Goal: Task Accomplishment & Management: Manage account settings

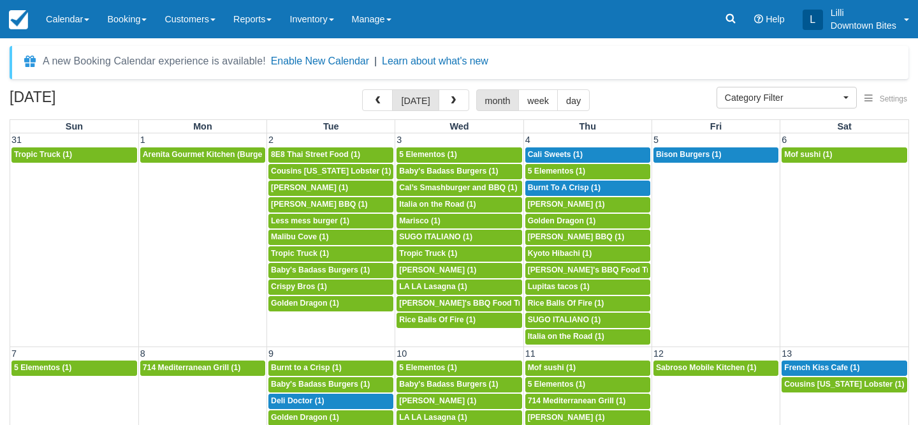
select select
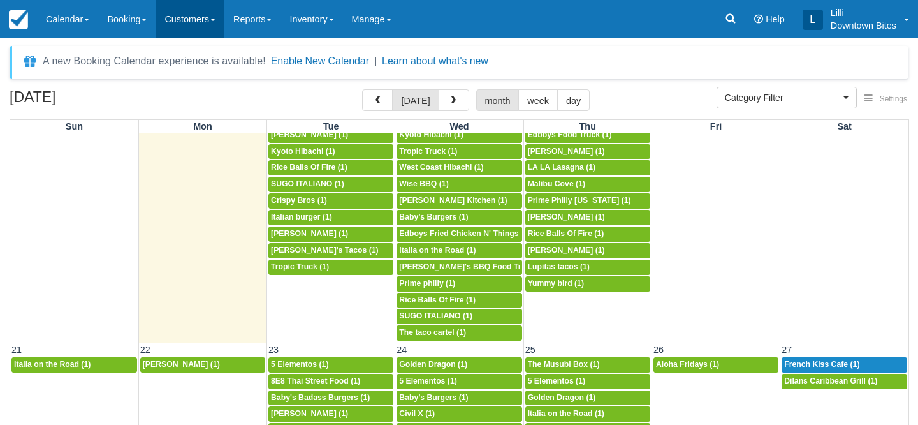
click at [191, 12] on link "Customers" at bounding box center [190, 19] width 69 height 38
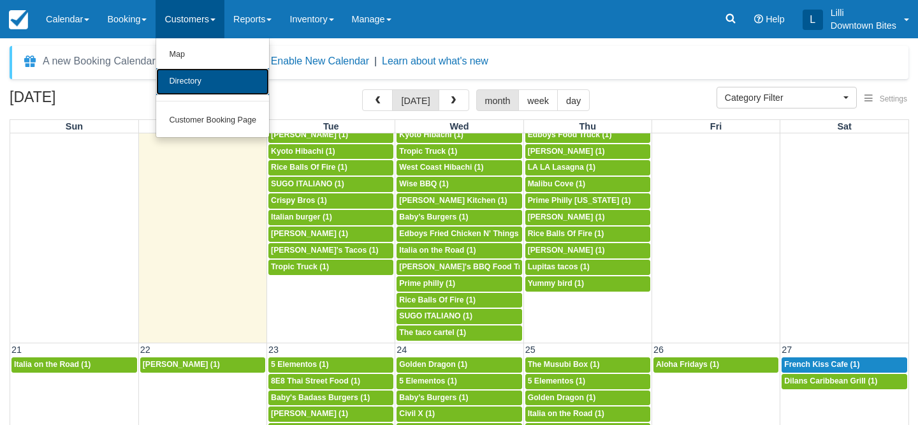
click at [185, 80] on link "Directory" at bounding box center [212, 81] width 113 height 27
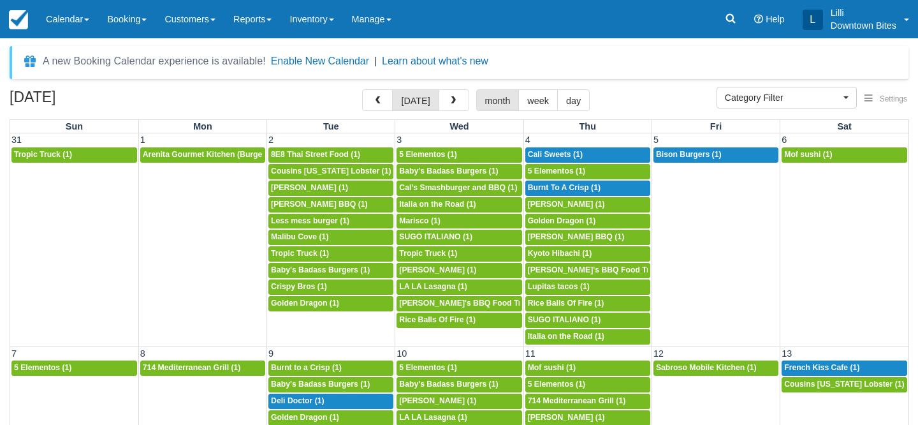
select select
click at [71, 22] on link "Calendar" at bounding box center [67, 19] width 61 height 38
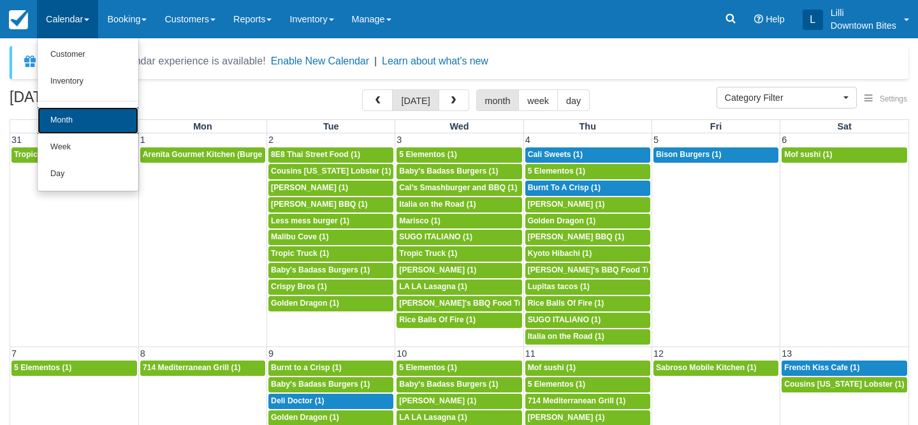
click at [74, 113] on link "Month" at bounding box center [88, 120] width 101 height 27
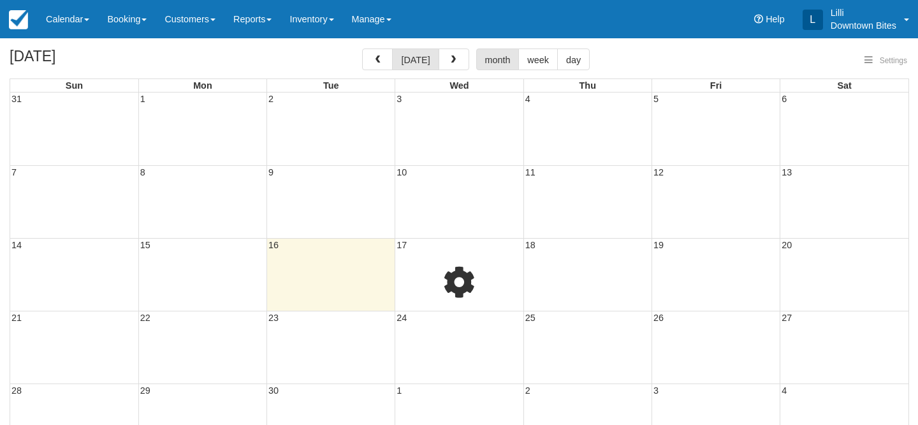
select select
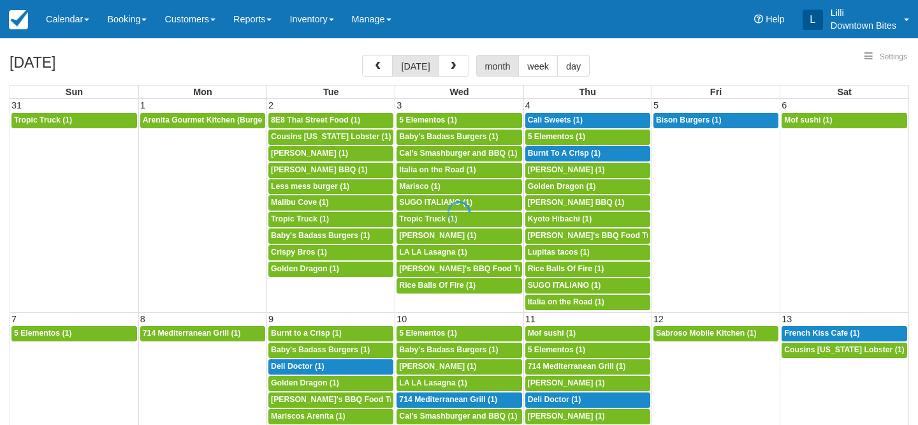
select select
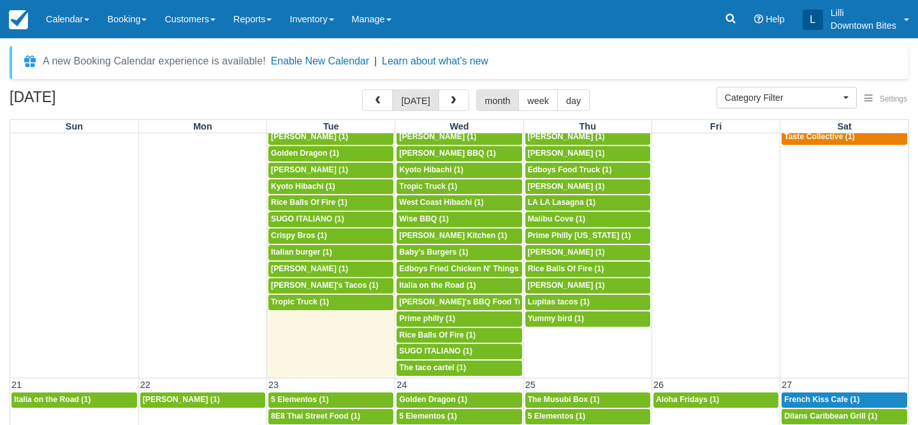
scroll to position [593, 0]
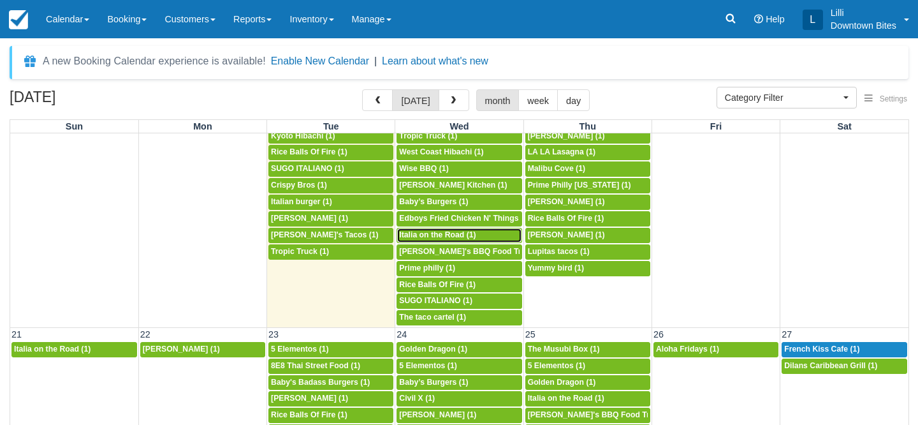
click at [447, 238] on span "Italia on the Road (1)" at bounding box center [437, 234] width 76 height 9
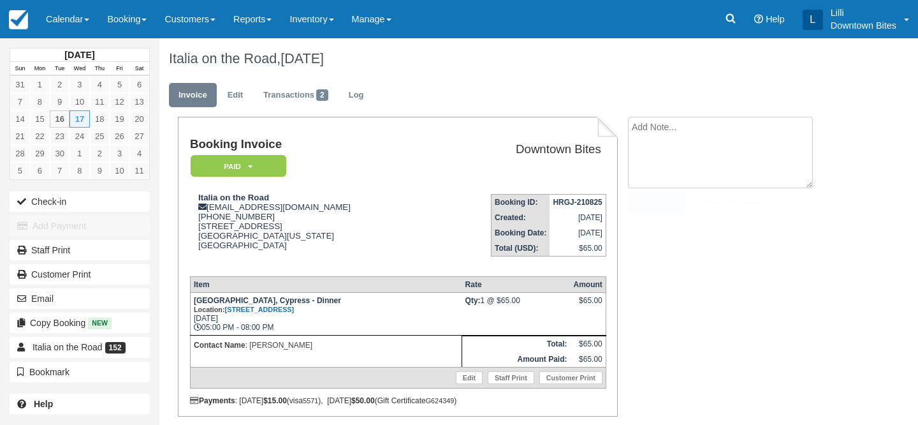
click at [663, 124] on textarea at bounding box center [720, 152] width 185 height 71
paste textarea "talia on the Road Sep 15, 2025, 8:55 PM (8 hours ago) to me Hello Lilli, I have…"
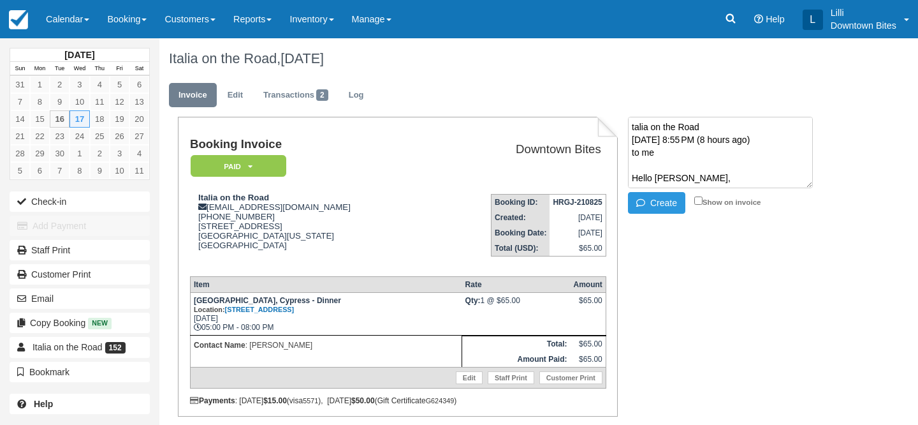
scroll to position [251, 0]
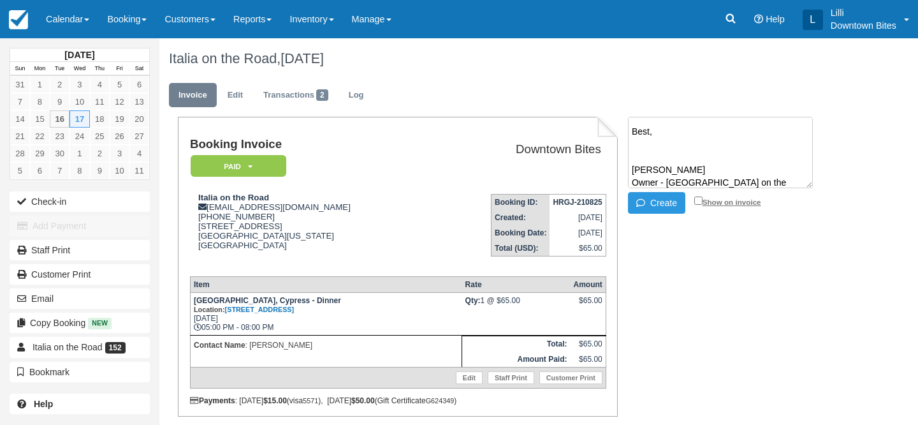
type textarea "talia on the Road Sep 15, 2025, 8:55 PM (8 hours ago) to me Hello Lilli, I have…"
click at [699, 204] on input "Show on invoice" at bounding box center [698, 200] width 8 height 8
checkbox input "true"
click at [656, 206] on button "Create" at bounding box center [656, 203] width 57 height 22
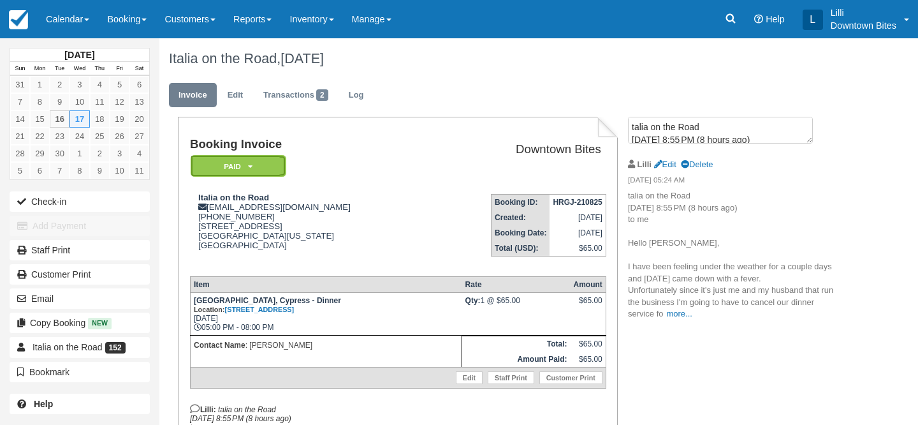
click at [284, 171] on em "Paid" at bounding box center [239, 166] width 96 height 22
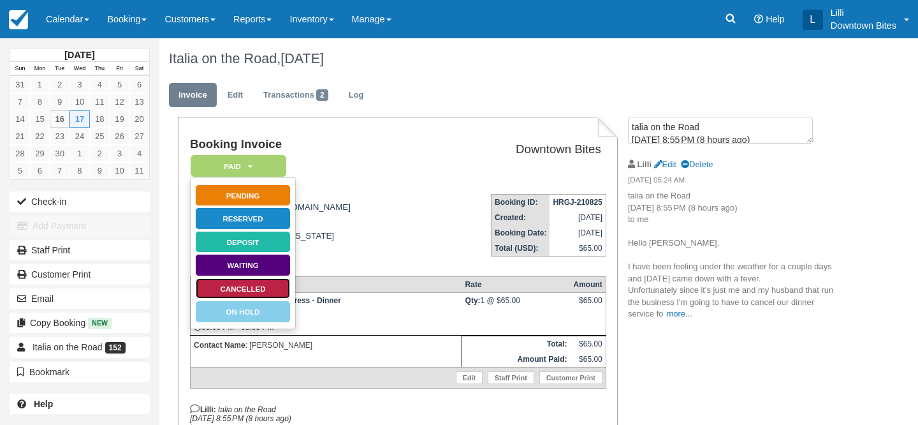
click at [283, 289] on link "Cancelled" at bounding box center [243, 288] width 96 height 22
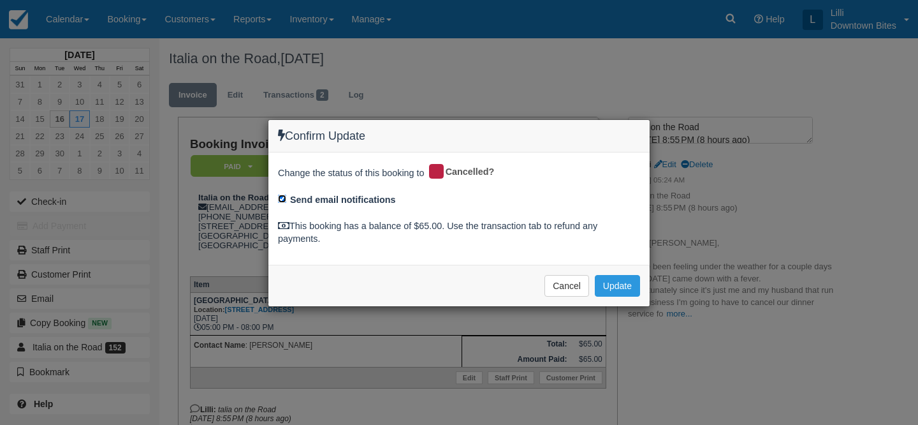
click at [281, 200] on input "Send email notifications" at bounding box center [282, 198] width 8 height 8
checkbox input "false"
click at [611, 283] on button "Update" at bounding box center [617, 286] width 45 height 22
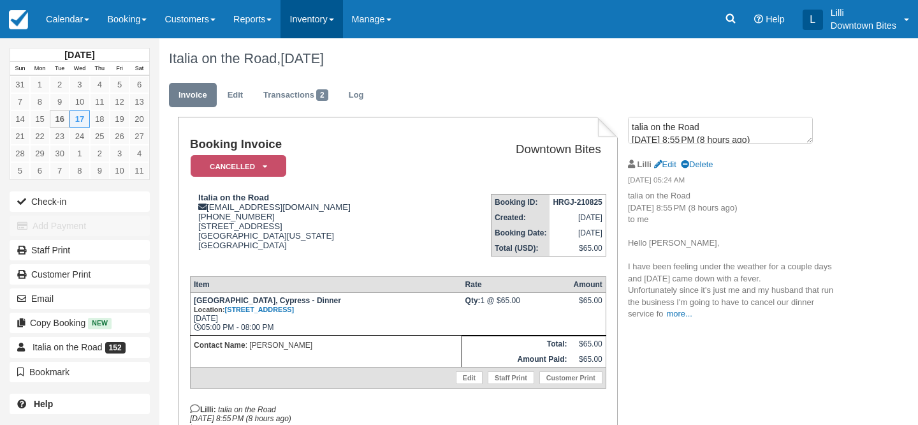
click at [321, 26] on link "Inventory" at bounding box center [311, 19] width 62 height 38
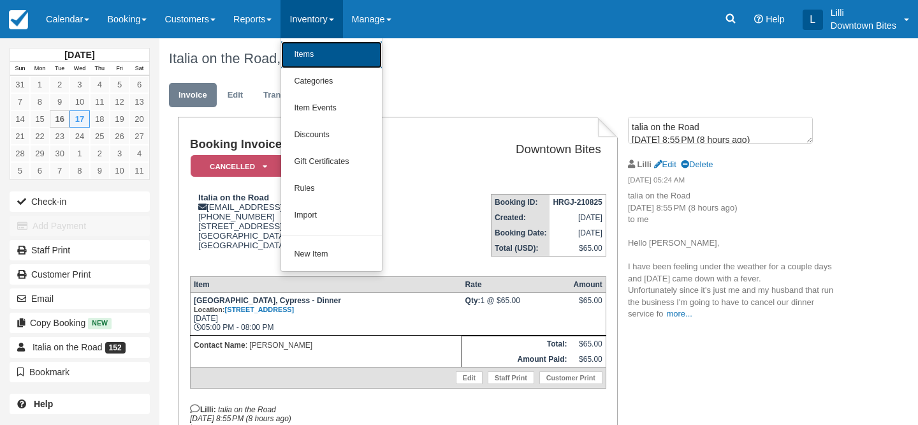
click at [328, 54] on link "Items" at bounding box center [331, 54] width 101 height 27
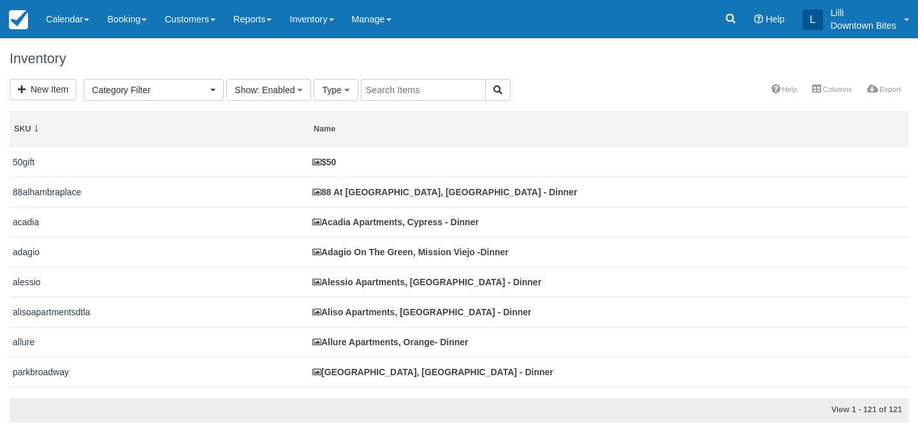
select select
click at [389, 89] on input "text" at bounding box center [423, 90] width 125 height 22
type input "crystal"
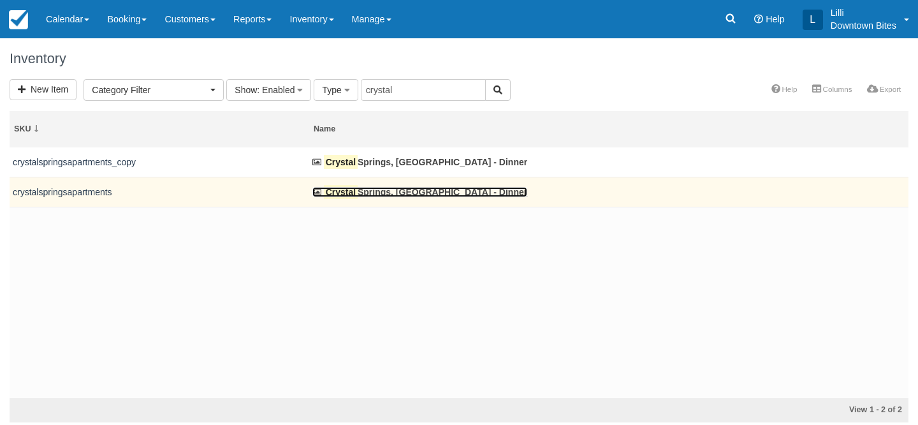
click at [383, 195] on link "Crystal Springs, Fountain Valley - Dinner" at bounding box center [419, 192] width 215 height 10
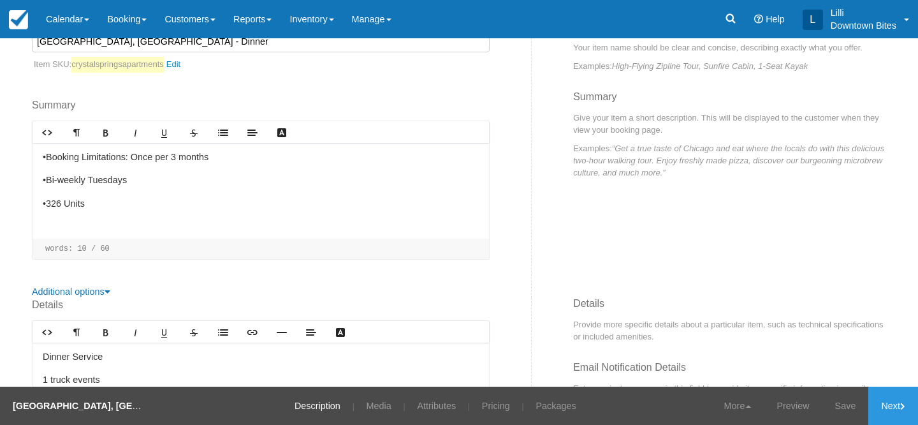
scroll to position [284, 0]
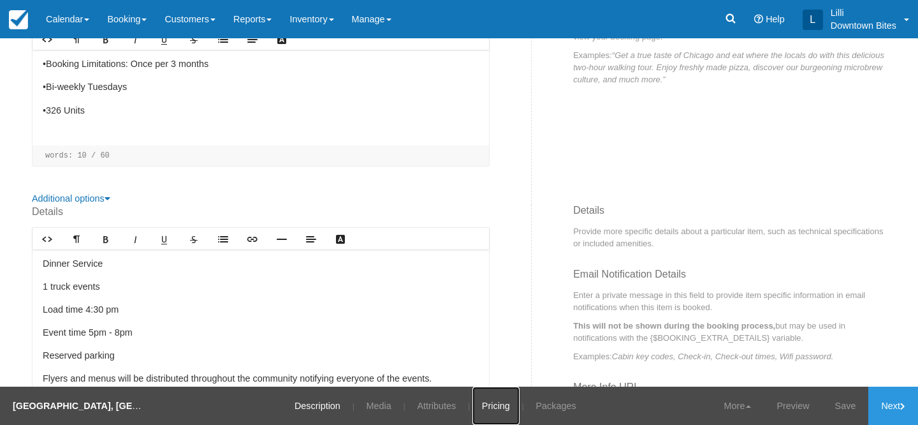
click at [495, 412] on link "Pricing" at bounding box center [495, 405] width 47 height 38
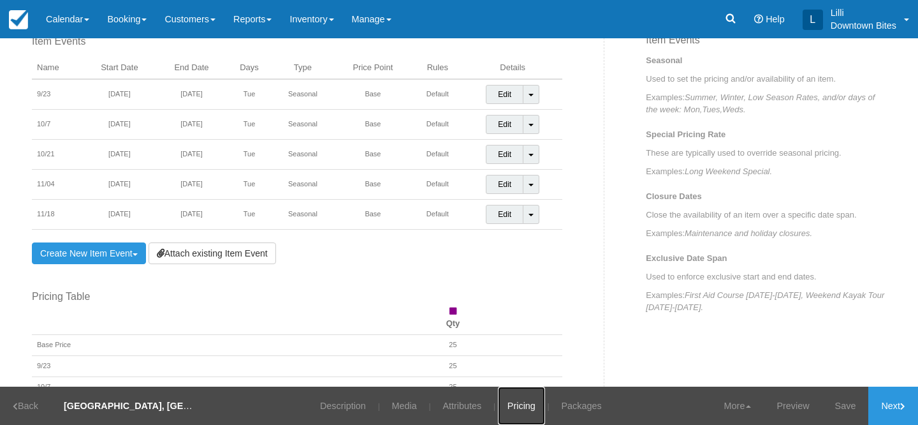
scroll to position [461, 0]
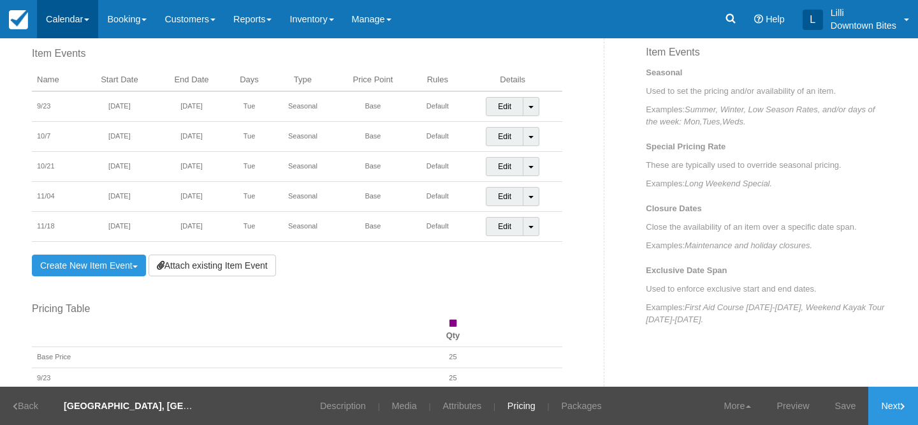
click at [73, 13] on link "Calendar" at bounding box center [67, 19] width 61 height 38
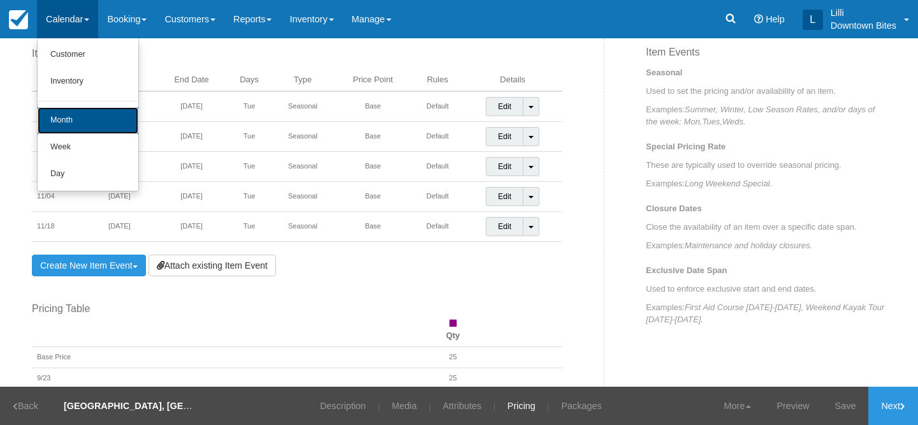
click at [68, 112] on link "Month" at bounding box center [88, 120] width 101 height 27
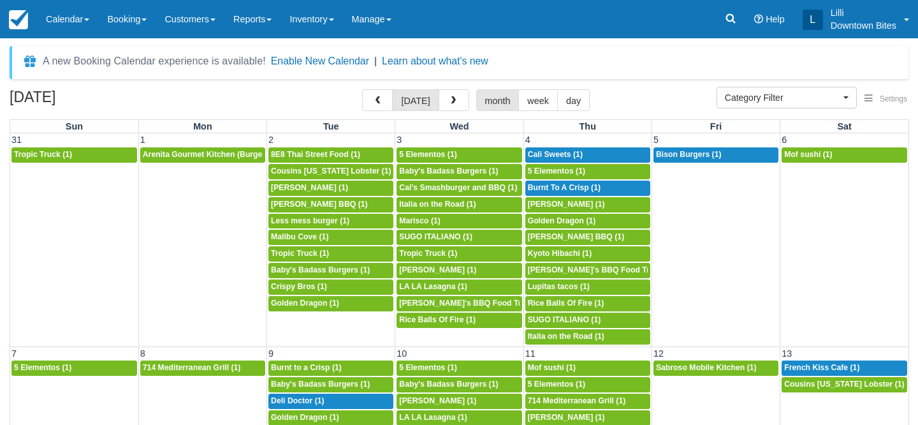
select select
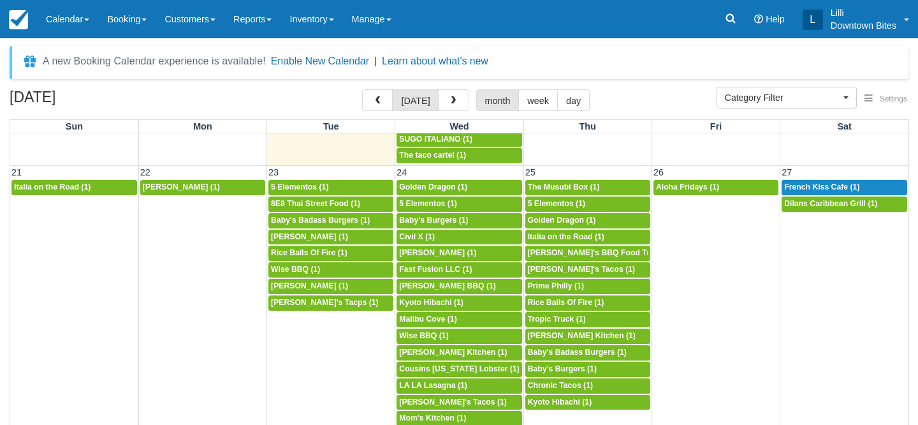
scroll to position [806, 0]
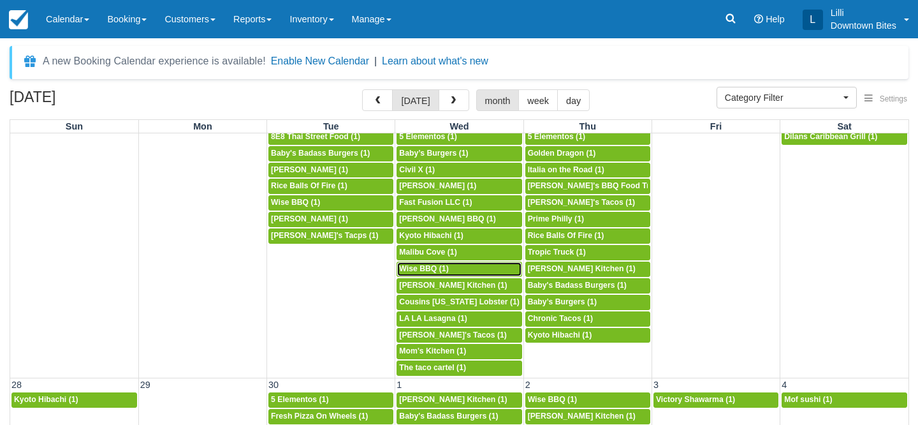
click at [438, 269] on span "Wise BBQ (1)" at bounding box center [423, 268] width 49 height 9
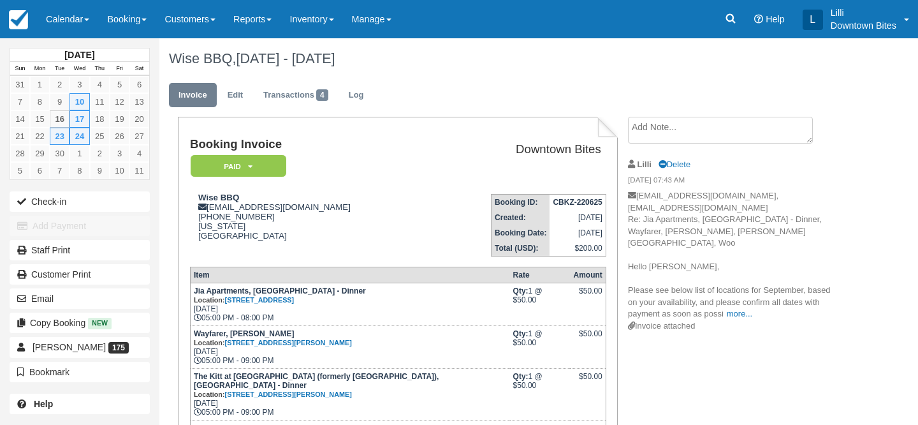
click at [664, 138] on textarea at bounding box center [720, 130] width 185 height 27
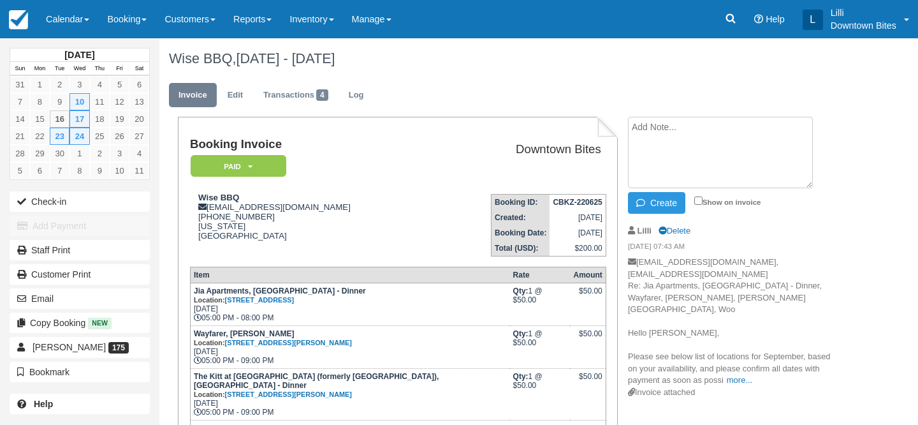
paste textarea "hores 9/24 External Inbox [PERSON_NAME] [DATE] 8:04 PM (9 hours ago) to me Hi […"
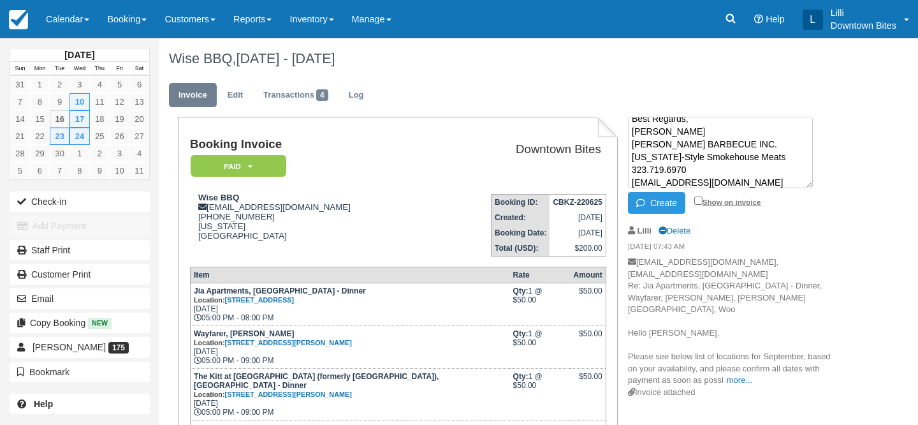
type textarea "hores 9/24 External Inbox [PERSON_NAME] [DATE] 8:04 PM (9 hours ago) to me Hi […"
click at [697, 202] on input "Show on invoice" at bounding box center [698, 200] width 8 height 8
checkbox input "true"
click at [669, 198] on button "Create" at bounding box center [656, 203] width 57 height 22
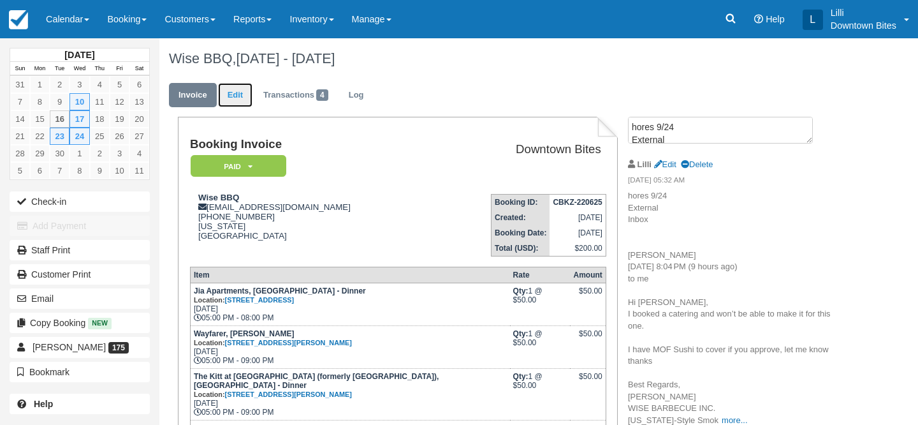
click at [240, 92] on link "Edit" at bounding box center [235, 95] width 34 height 25
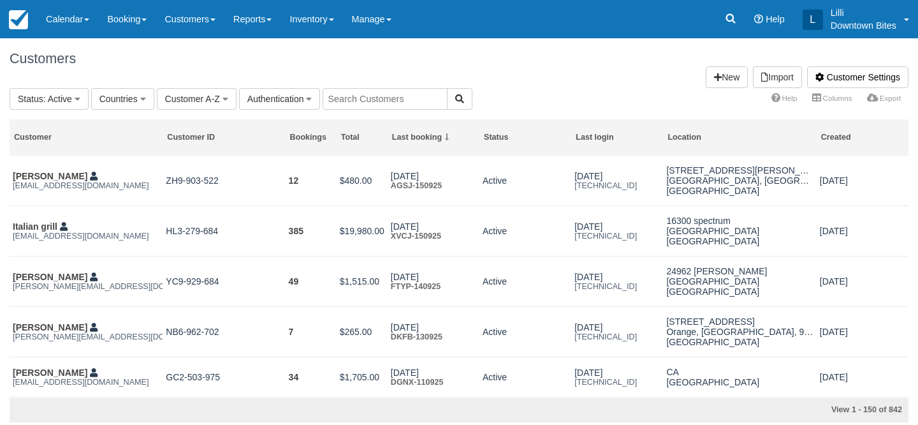
click at [412, 94] on input "text" at bounding box center [385, 99] width 125 height 22
type input "mof"
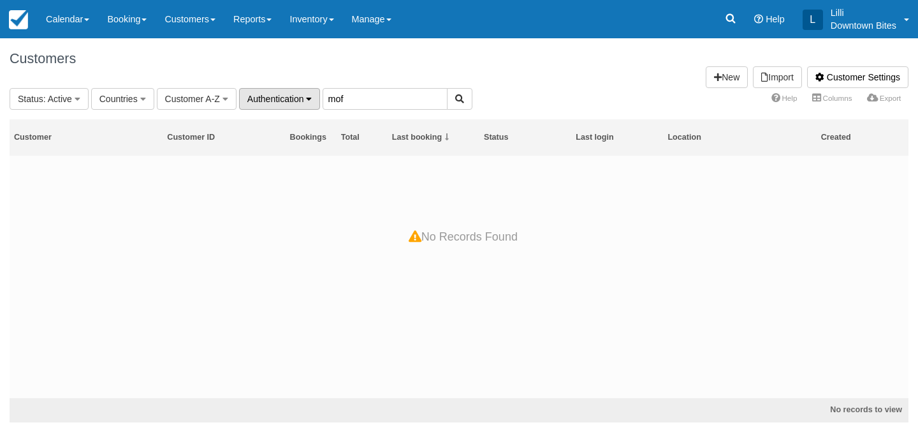
drag, startPoint x: 353, startPoint y: 96, endPoint x: 315, endPoint y: 96, distance: 38.2
click at [315, 96] on fieldset "Status : Active All Active Archived Blocked Countries All United States (543) G…" at bounding box center [241, 99] width 463 height 22
type input "s"
type input "mo"
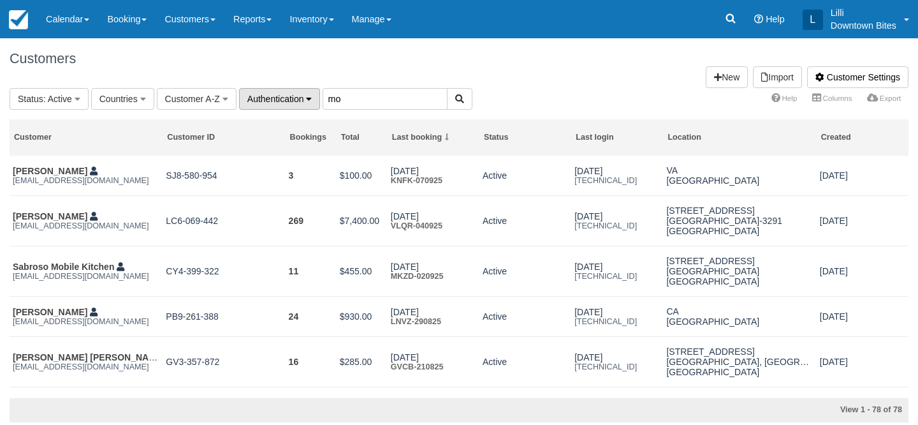
drag, startPoint x: 344, startPoint y: 98, endPoint x: 314, endPoint y: 98, distance: 30.0
click at [314, 98] on fieldset "Status : Active All Active Archived Blocked Countries All United States (543) G…" at bounding box center [241, 99] width 463 height 22
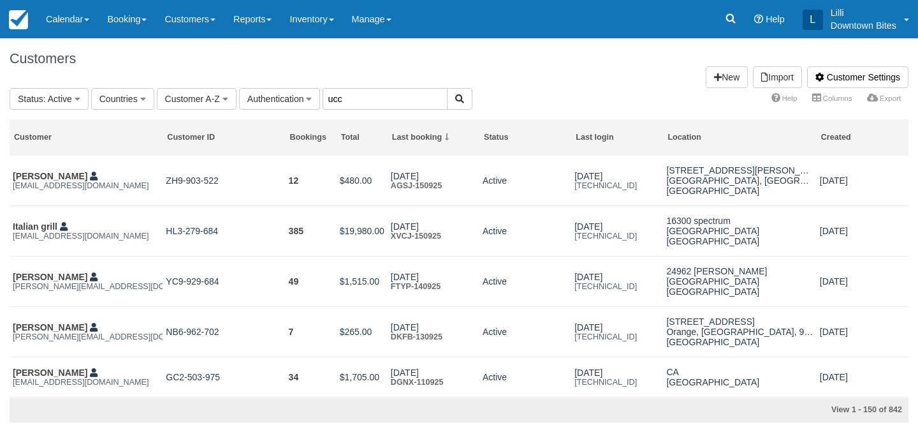
type input "ucc"
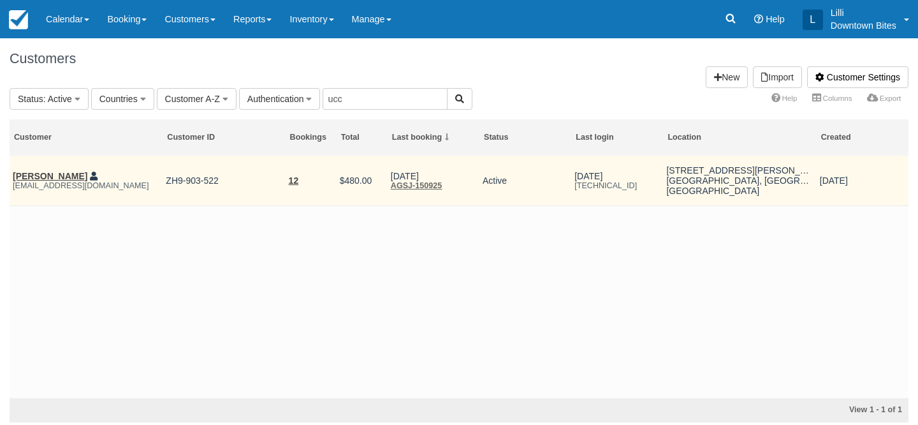
click at [48, 170] on td "宍戸孝教 sushi ucc0126@gmail.com" at bounding box center [86, 181] width 153 height 50
click at [48, 176] on link "宍戸孝教 sushi" at bounding box center [50, 176] width 75 height 10
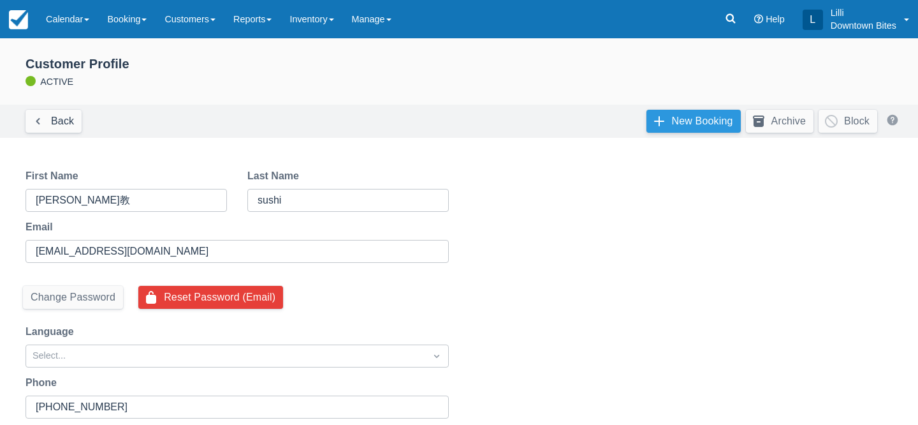
click at [681, 126] on link "New Booking" at bounding box center [693, 121] width 94 height 23
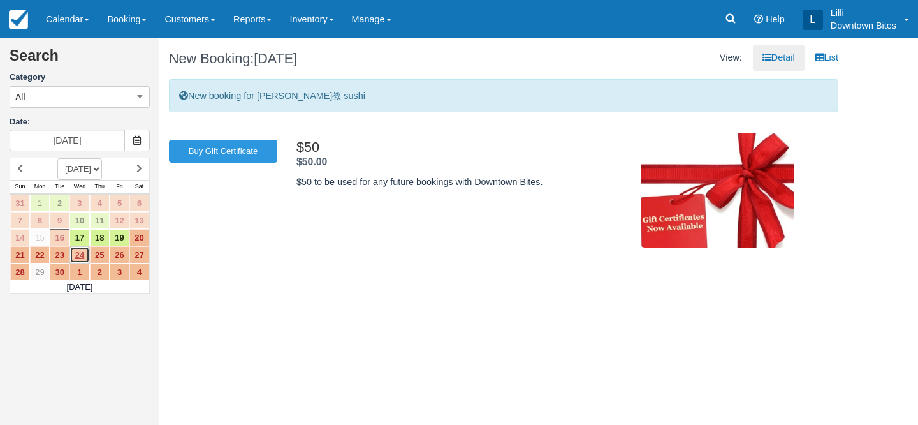
click at [82, 256] on link "24" at bounding box center [79, 254] width 20 height 17
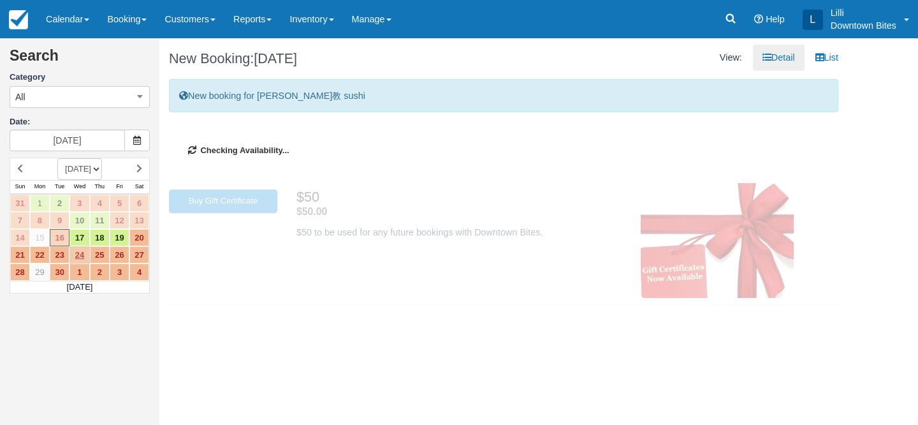
type input "09/24/25"
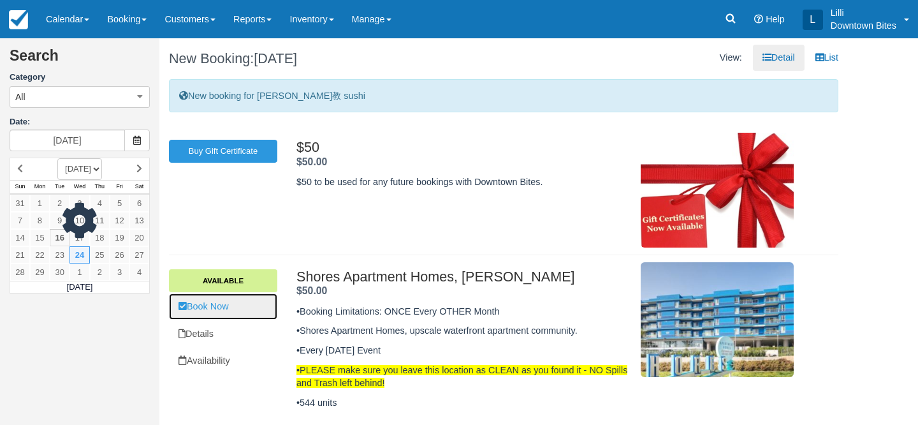
click at [226, 314] on link "Book Now" at bounding box center [223, 306] width 108 height 26
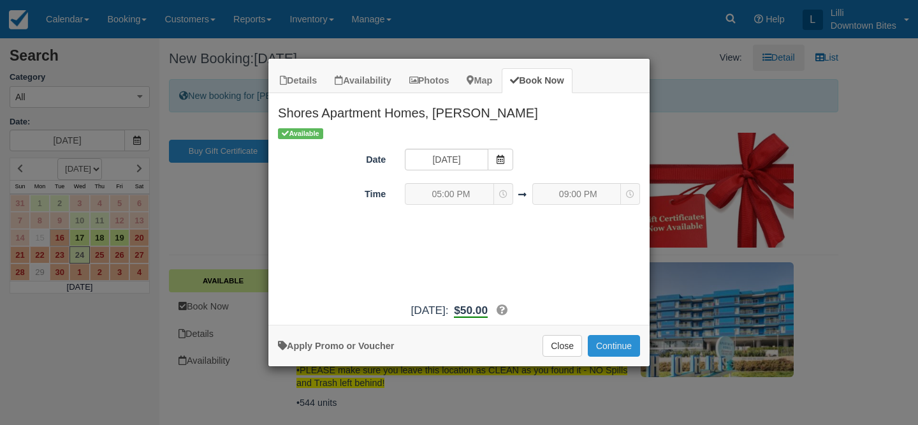
click at [630, 342] on button "Continue" at bounding box center [614, 346] width 52 height 22
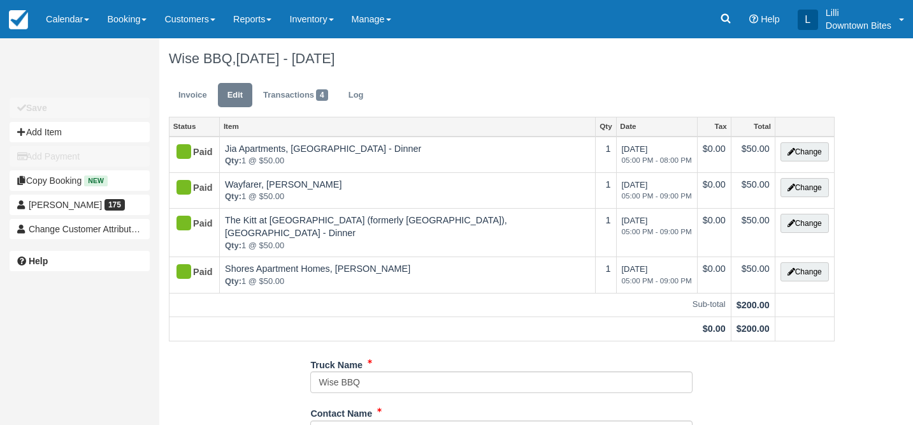
type input "[PHONE_NUMBER]"
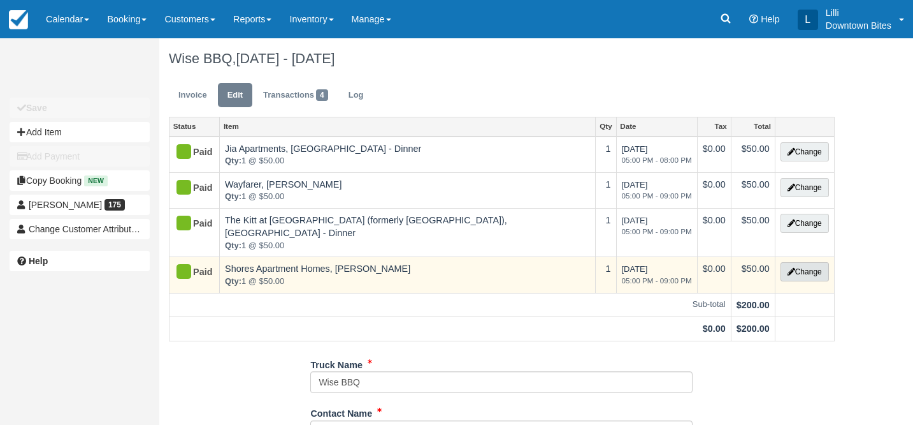
click at [818, 262] on button "Change" at bounding box center [805, 271] width 48 height 19
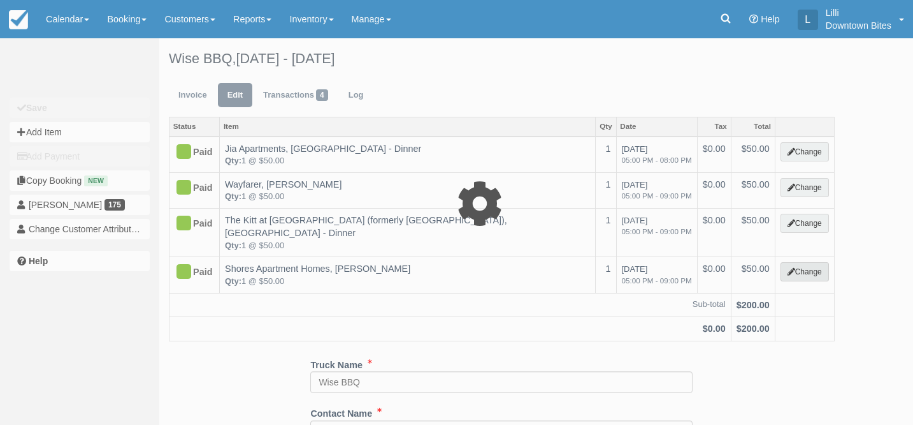
select select "2"
type input "50.00"
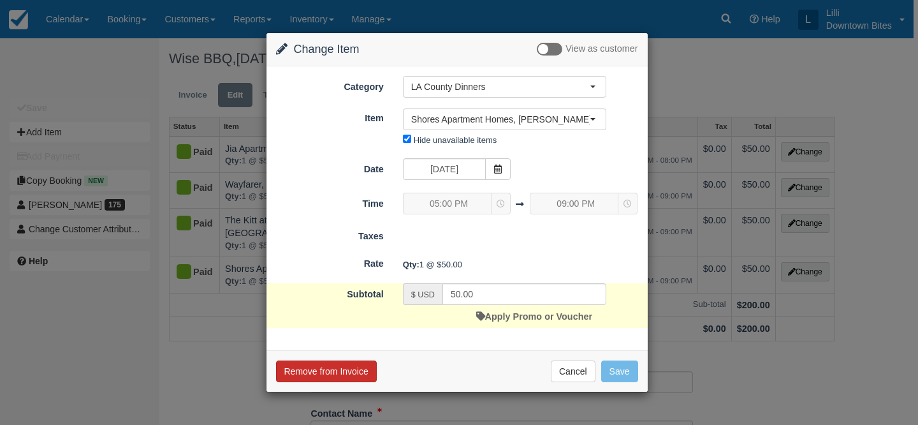
click at [324, 377] on button "Remove from Invoice" at bounding box center [326, 371] width 101 height 22
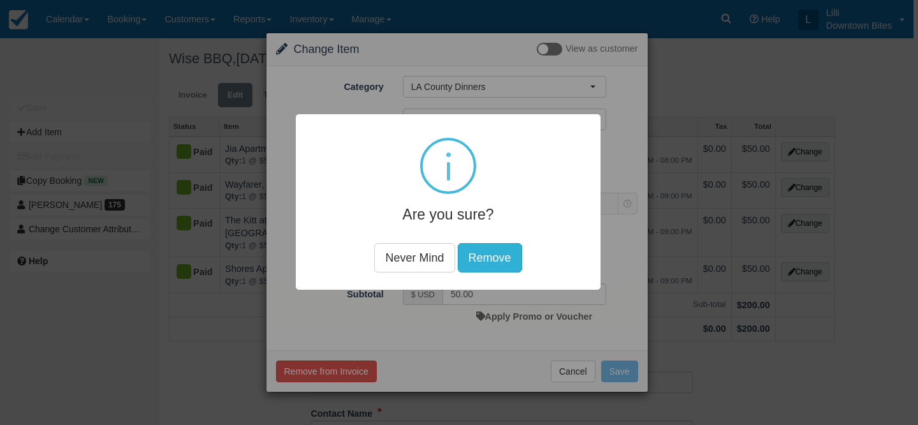
click at [507, 251] on button "Remove" at bounding box center [490, 257] width 64 height 29
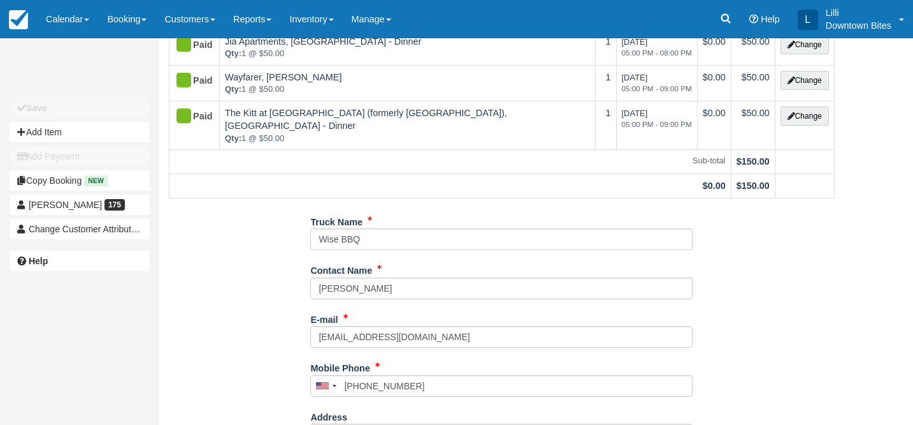
scroll to position [145, 0]
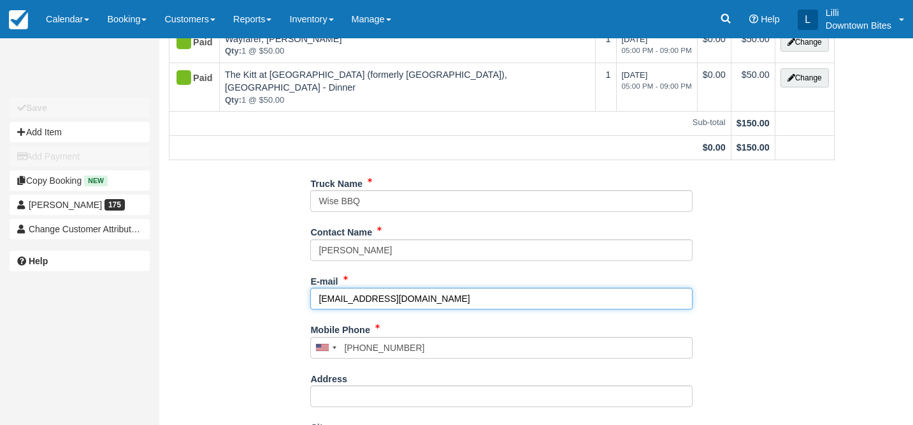
drag, startPoint x: 419, startPoint y: 287, endPoint x: 298, endPoint y: 291, distance: 121.2
click at [298, 291] on div "Truck Name Wise BBQ Contact Name William Sloggatt E-mail bill@wisebarbecue.com …" at bounding box center [501, 408] width 685 height 470
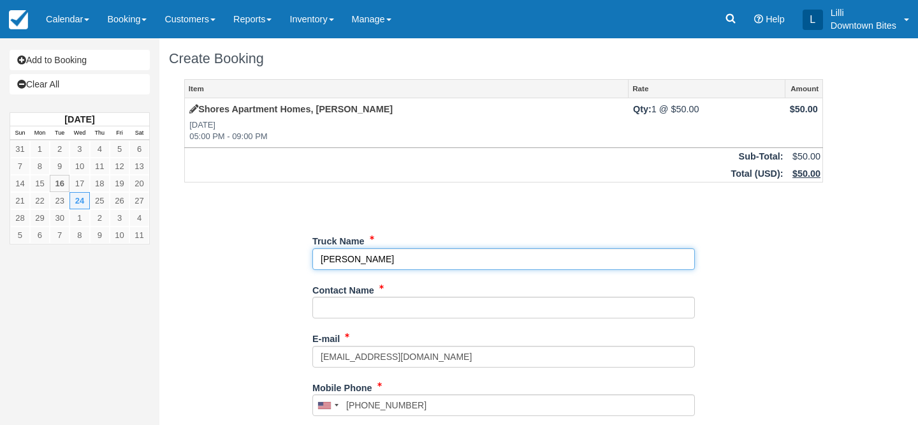
drag, startPoint x: 414, startPoint y: 256, endPoint x: 294, endPoint y: 249, distance: 119.4
click at [294, 249] on div "Item Rate Amount Shores Apartment Homes, [PERSON_NAME] [DATE] 05:00 PM - 09:00 …" at bounding box center [503, 405] width 669 height 652
type input "MOF Sushi"
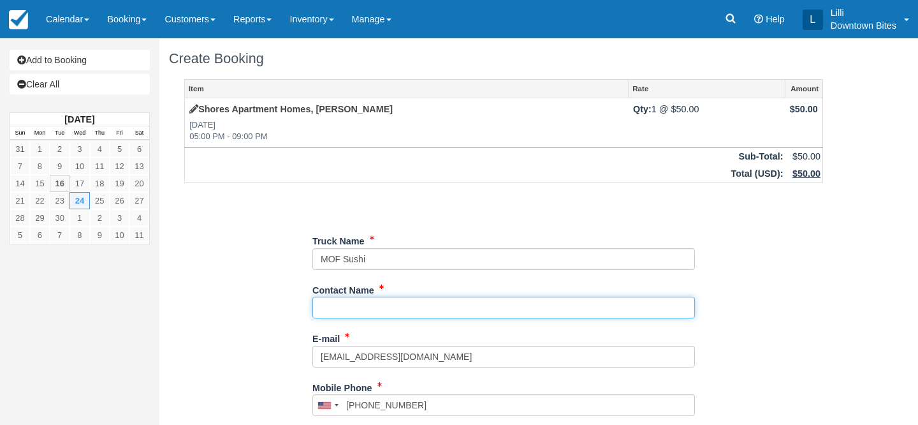
paste input "[PERSON_NAME]"
type input "TAKANORI SHISHIDO"
type input "+16267313275"
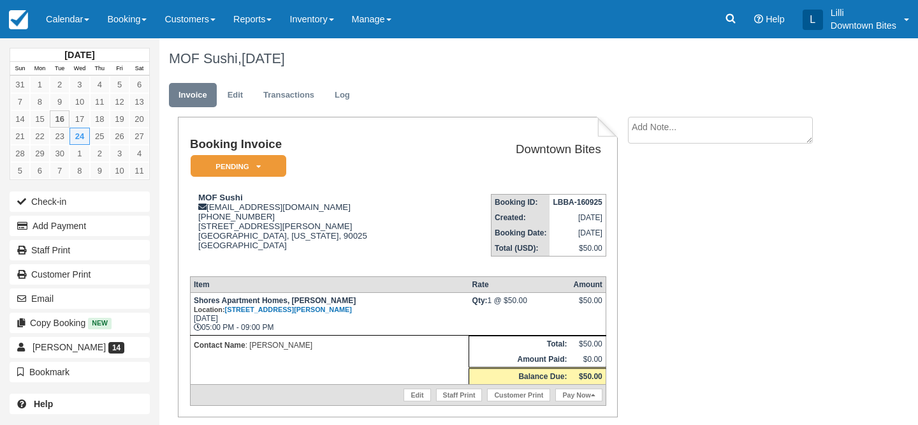
click at [684, 143] on textarea at bounding box center [720, 130] width 185 height 27
type textarea "Covering for Wise BBQ"
click at [699, 199] on input "Show on invoice" at bounding box center [698, 200] width 8 height 8
checkbox input "true"
click at [669, 198] on button "Create" at bounding box center [656, 203] width 57 height 22
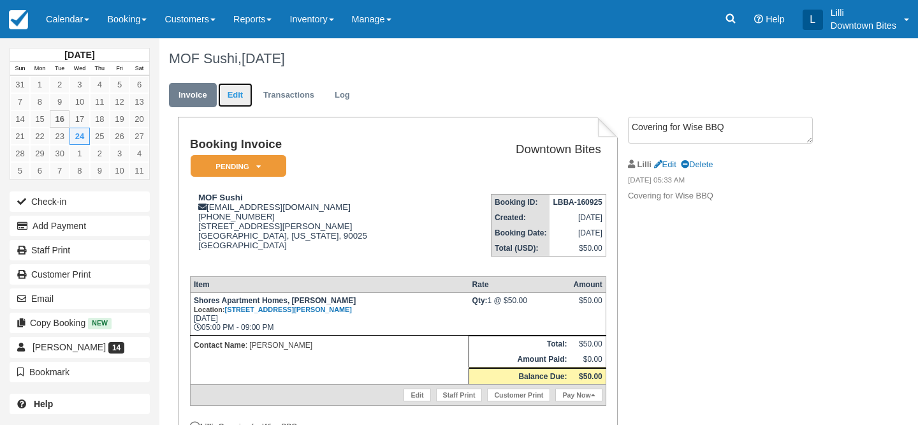
click at [232, 98] on link "Edit" at bounding box center [235, 95] width 34 height 25
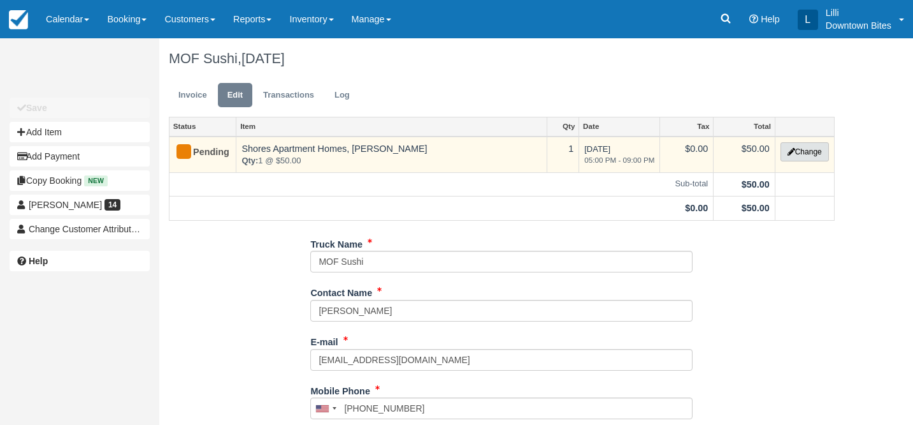
click at [805, 154] on button "Change" at bounding box center [805, 151] width 48 height 19
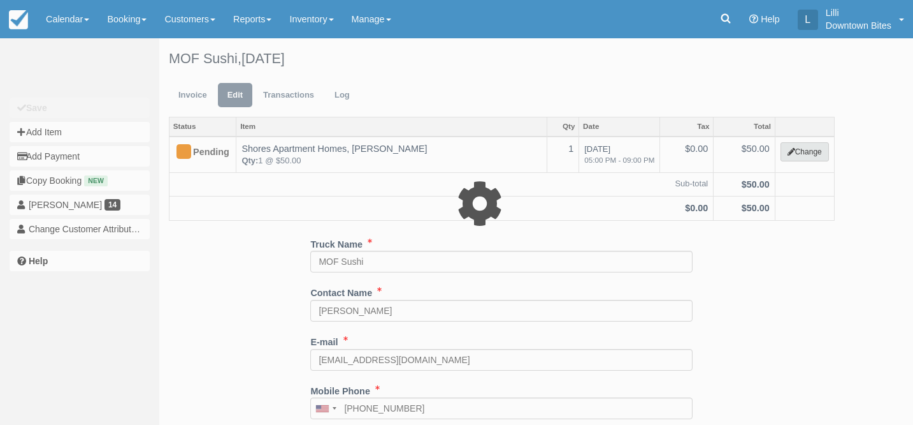
select select "2"
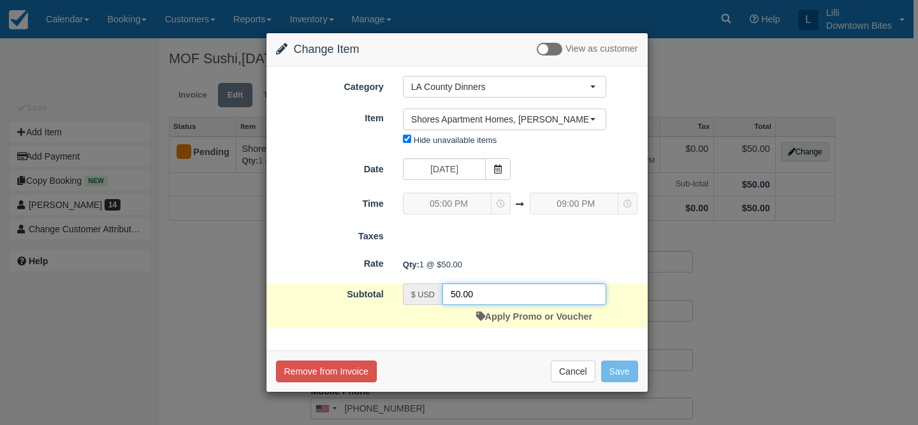
click at [454, 291] on input "50.00" at bounding box center [524, 294] width 164 height 22
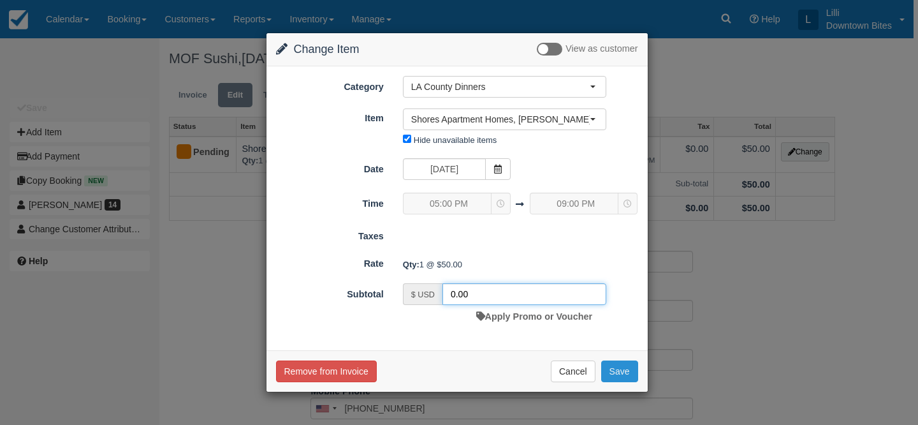
type input "0.00"
click at [619, 370] on button "Save" at bounding box center [619, 371] width 37 height 22
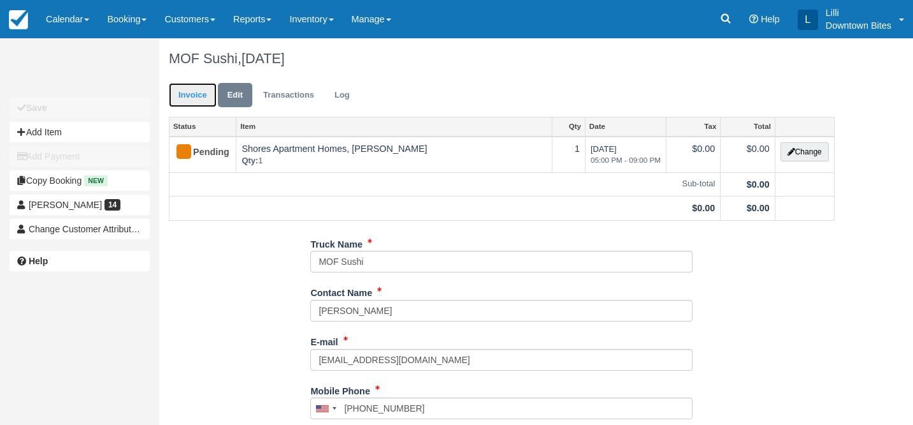
click at [180, 96] on link "Invoice" at bounding box center [193, 95] width 48 height 25
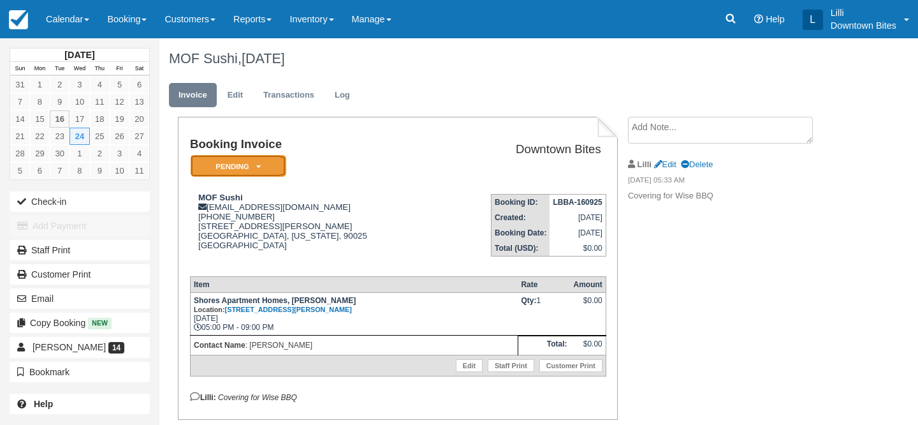
click at [252, 166] on em "Pending" at bounding box center [239, 166] width 96 height 22
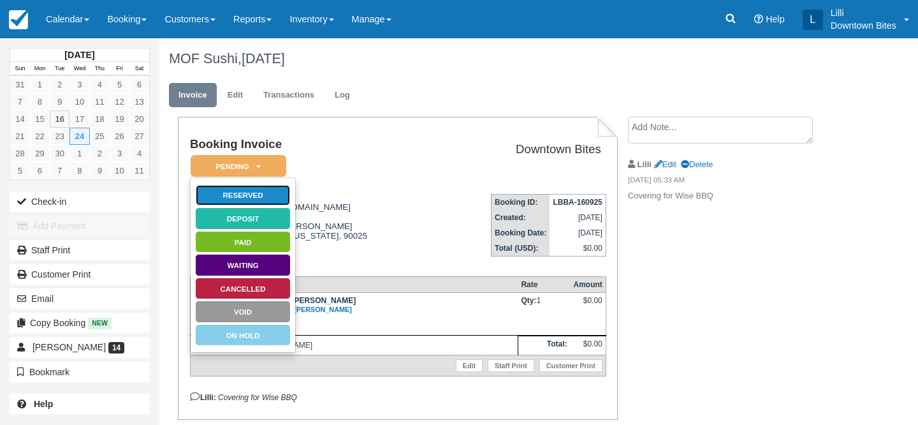
click at [264, 194] on link "Reserved" at bounding box center [243, 195] width 96 height 22
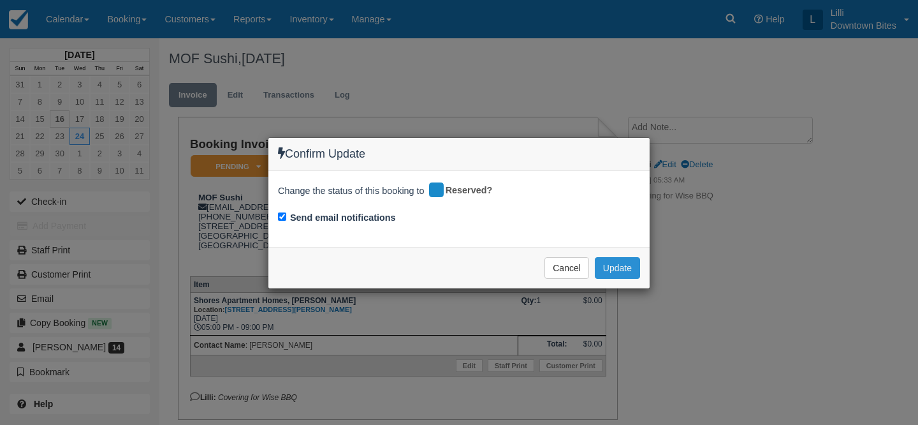
click at [616, 266] on button "Update" at bounding box center [617, 268] width 45 height 22
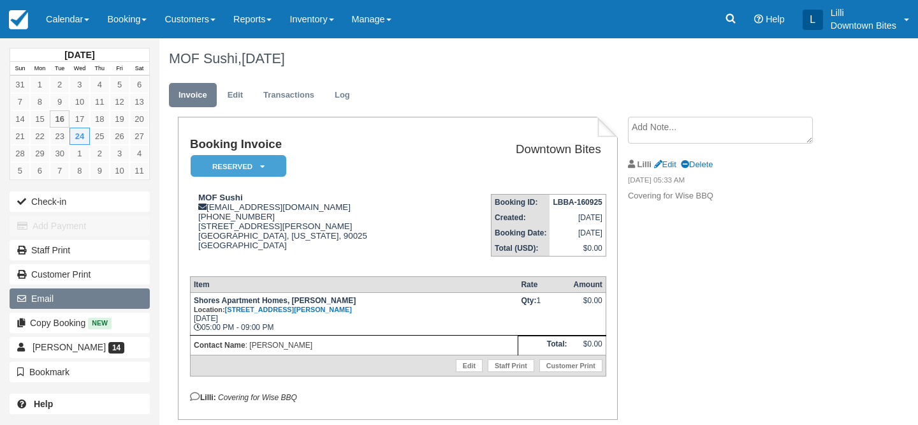
click at [100, 293] on button "Email" at bounding box center [80, 298] width 140 height 20
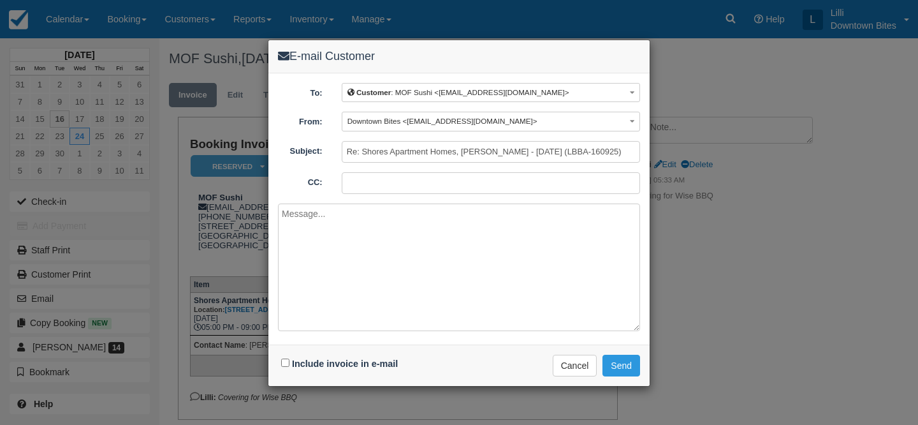
click at [409, 180] on input "CC:" at bounding box center [491, 183] width 298 height 22
paste input "bill@wisebarbecue.com"
type input "lilli@downtownbites.com; bill@wisebarbecue.com"
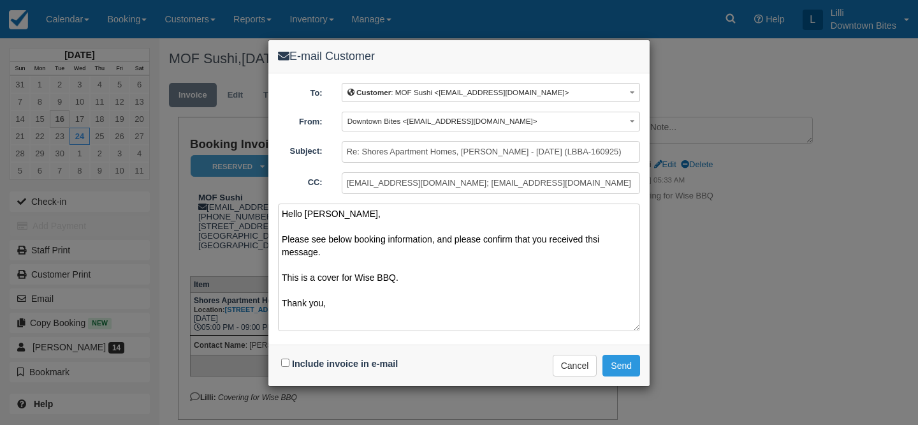
click at [586, 238] on textarea "Hello Takanori, Please see below booking information, and please confirm that y…" at bounding box center [459, 266] width 362 height 127
type textarea "Hello Takanori, Please see below booking information, and please confirm that y…"
click at [286, 362] on input "Include invoice in e-mail" at bounding box center [285, 362] width 8 height 8
checkbox input "true"
click at [634, 365] on button "Send" at bounding box center [621, 365] width 38 height 22
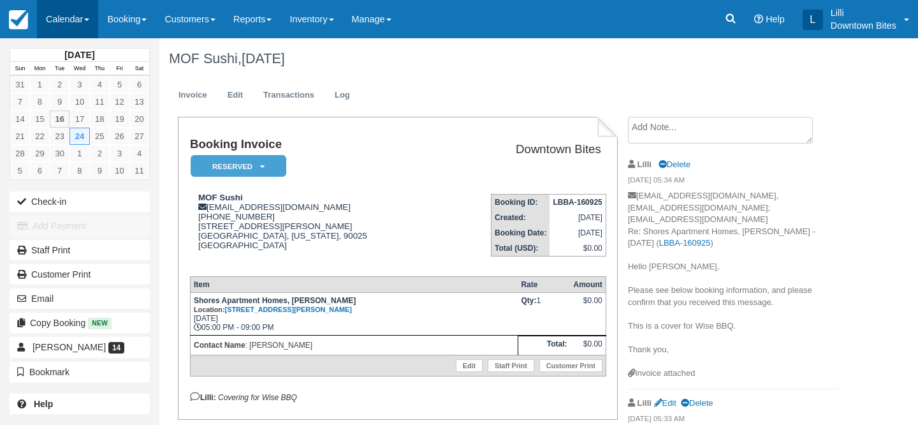
click at [55, 17] on link "Calendar" at bounding box center [67, 19] width 61 height 38
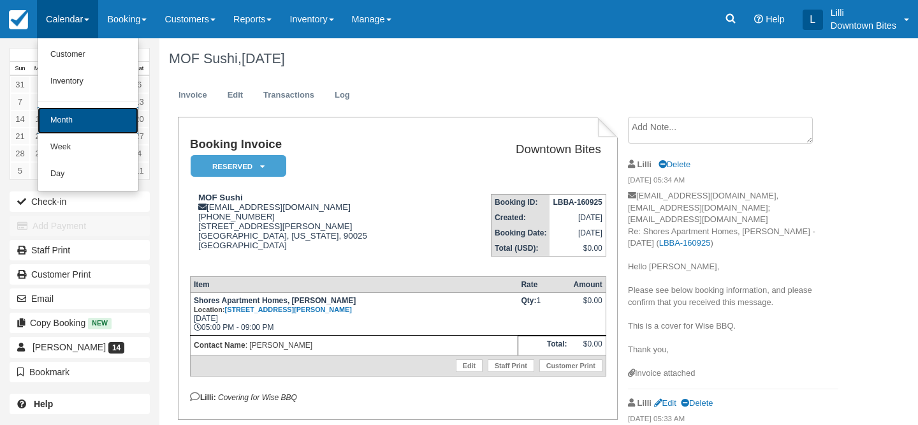
click at [68, 127] on link "Month" at bounding box center [88, 120] width 101 height 27
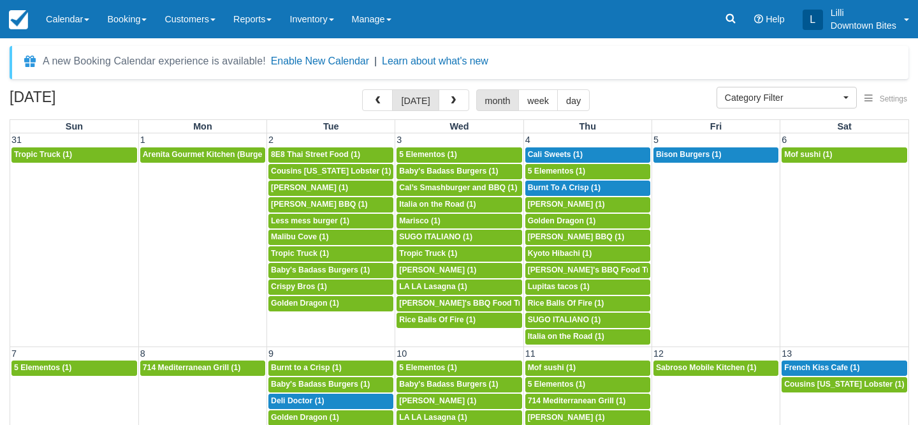
select select
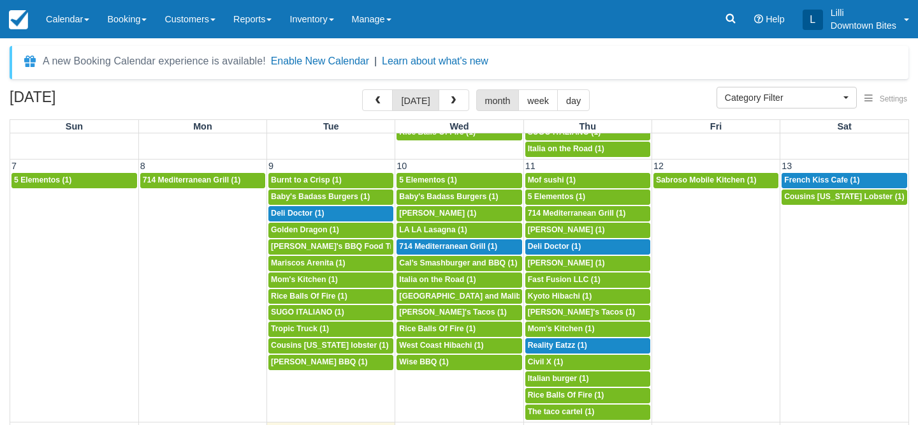
scroll to position [175, 0]
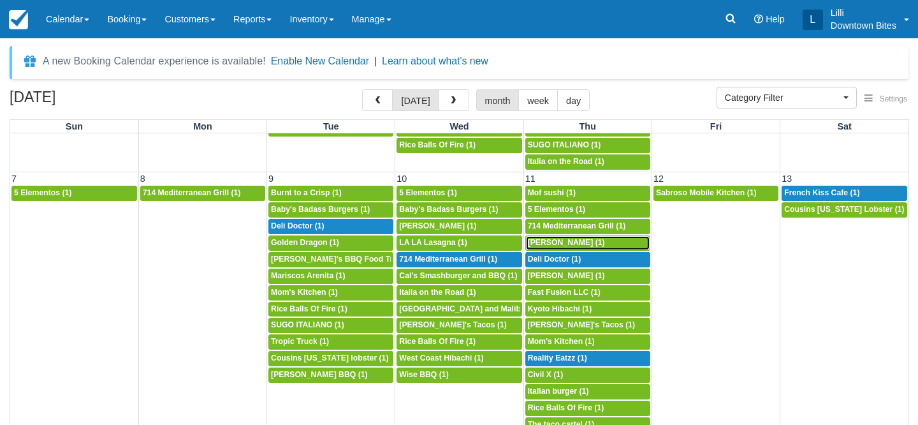
click at [599, 242] on span "Antonios karagiannakis (1)" at bounding box center [566, 242] width 77 height 9
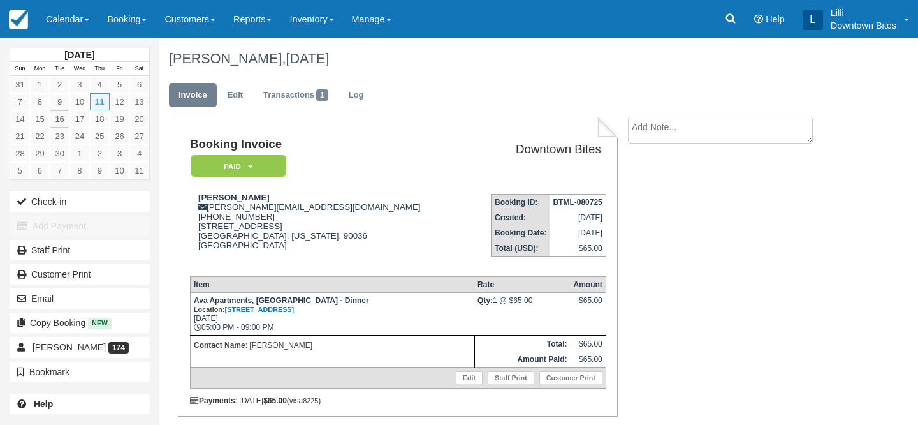
click at [667, 147] on li "Create Show on invoice" at bounding box center [733, 134] width 210 height 34
click at [655, 129] on textarea at bounding box center [720, 130] width 185 height 27
type textarea "A"
drag, startPoint x: 743, startPoint y: 133, endPoint x: 586, endPoint y: 133, distance: 157.4
click at [586, 133] on div "Booking Invoice Paid   Pending Reserved Deposit Waiting Cancelled On Hold Downt…" at bounding box center [503, 290] width 688 height 346
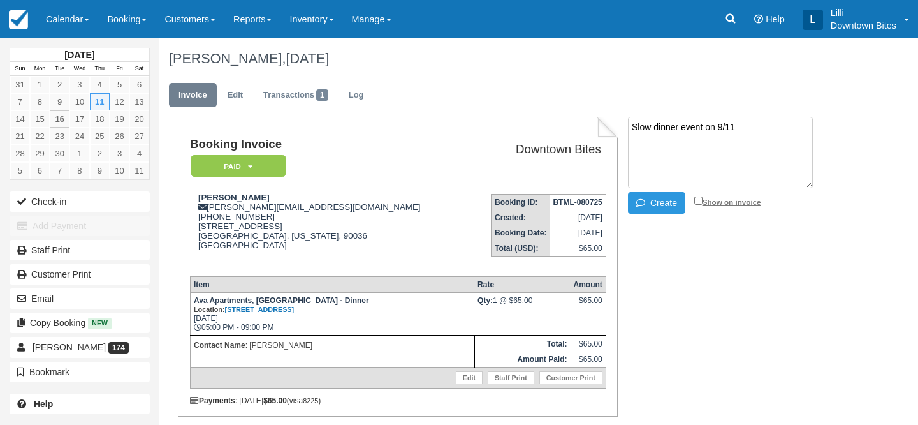
type textarea "Slow dinner event on 9/11"
click at [698, 201] on input "Show on invoice" at bounding box center [698, 200] width 8 height 8
checkbox input "true"
click at [632, 205] on button "Create" at bounding box center [656, 203] width 57 height 22
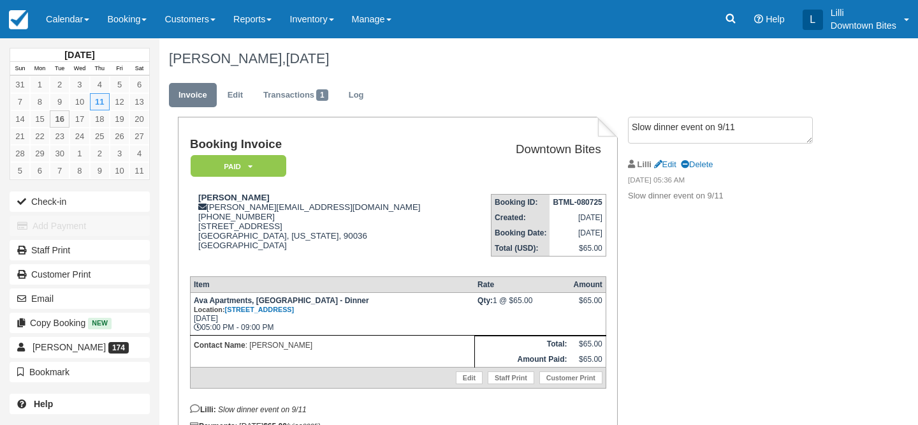
click at [285, 82] on ul "Invoice Edit Transactions 1 Log" at bounding box center [503, 98] width 669 height 38
click at [282, 95] on link "Transactions 1" at bounding box center [296, 95] width 84 height 25
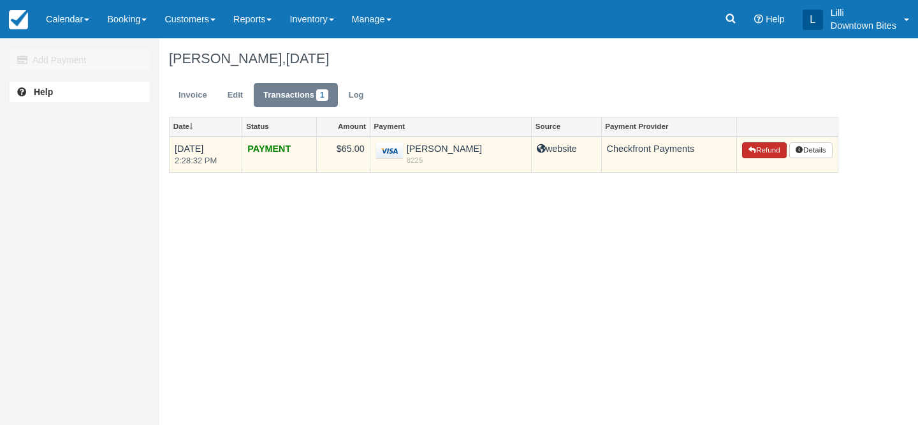
click at [756, 147] on button "Refund" at bounding box center [764, 150] width 45 height 17
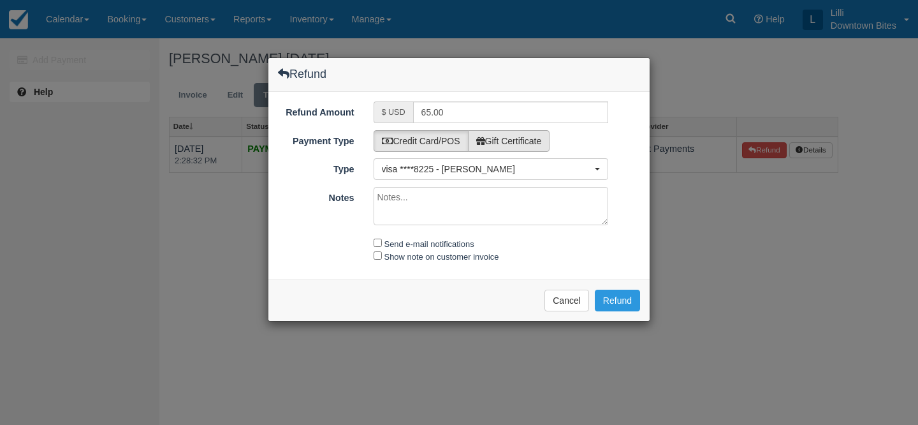
click at [525, 138] on label "Gift Certificate" at bounding box center [509, 141] width 82 height 22
radio input "true"
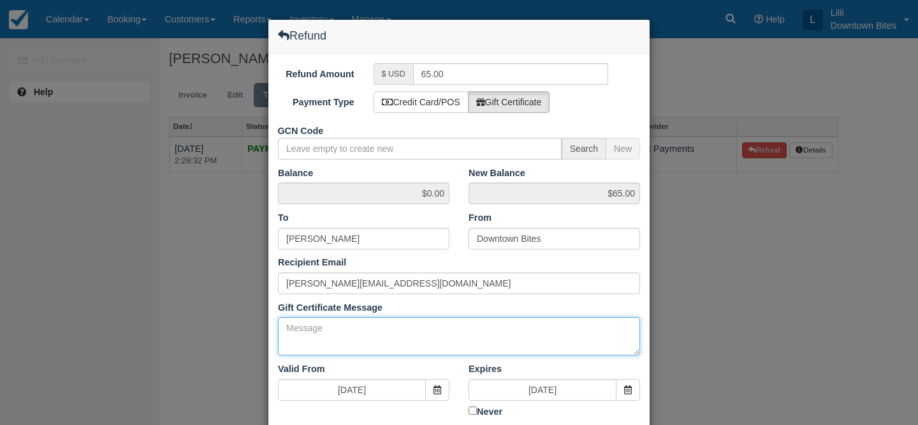
click at [342, 344] on textarea "Gift Certificate Message" at bounding box center [459, 336] width 362 height 38
paste textarea "Slow dinner event on 9/11"
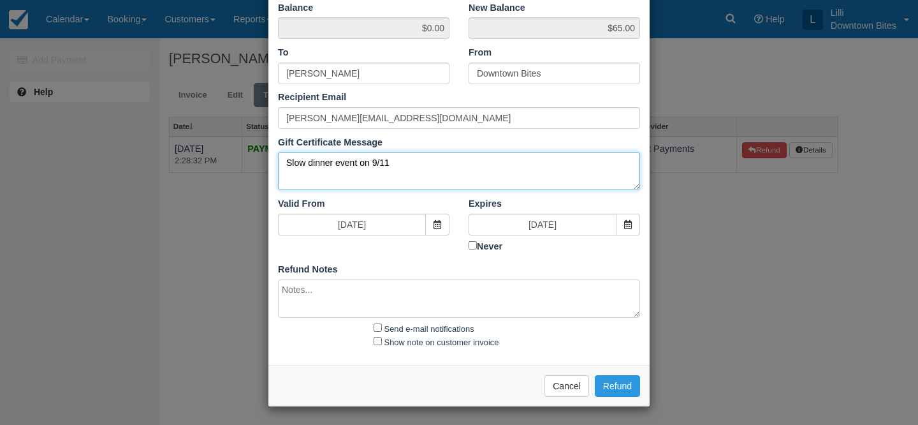
type textarea "Slow dinner event on 9/11"
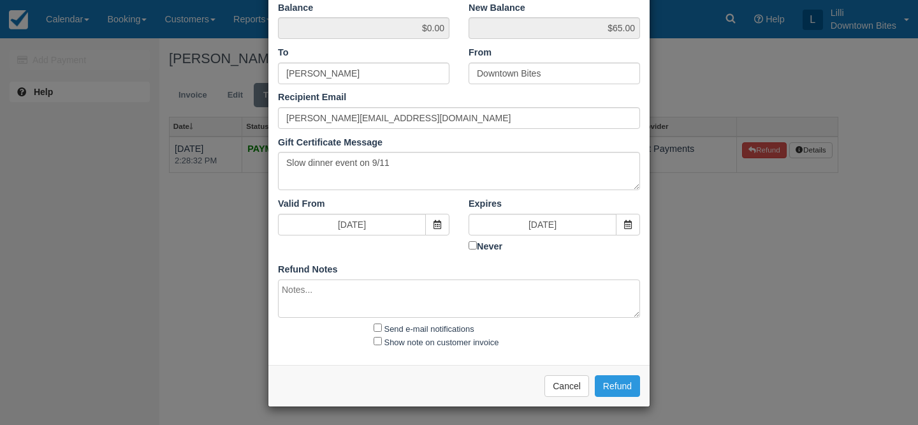
click at [316, 298] on textarea at bounding box center [459, 298] width 362 height 38
paste textarea "Slow dinner event on 9/11"
type textarea "Slow dinner event on 9/11"
click at [374, 326] on input "Send e-mail notifications" at bounding box center [378, 327] width 8 height 8
checkbox input "true"
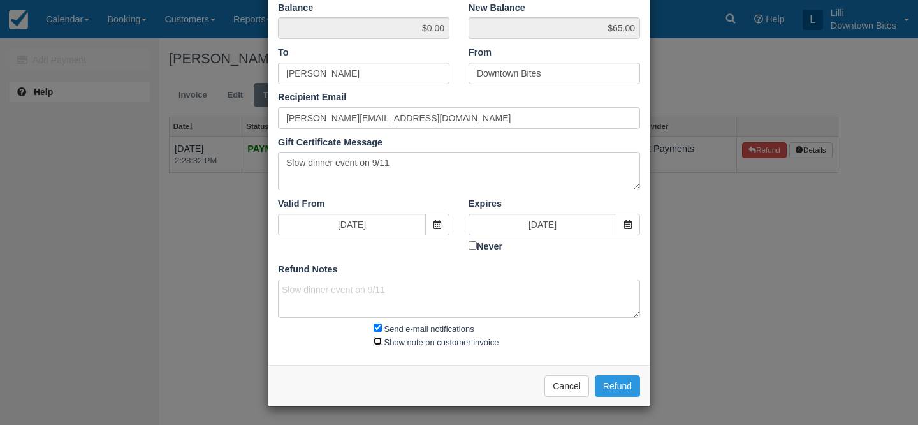
click at [379, 343] on input "Show note on customer invoice" at bounding box center [378, 341] width 8 height 8
checkbox input "true"
click at [616, 386] on button "Refund" at bounding box center [617, 386] width 45 height 22
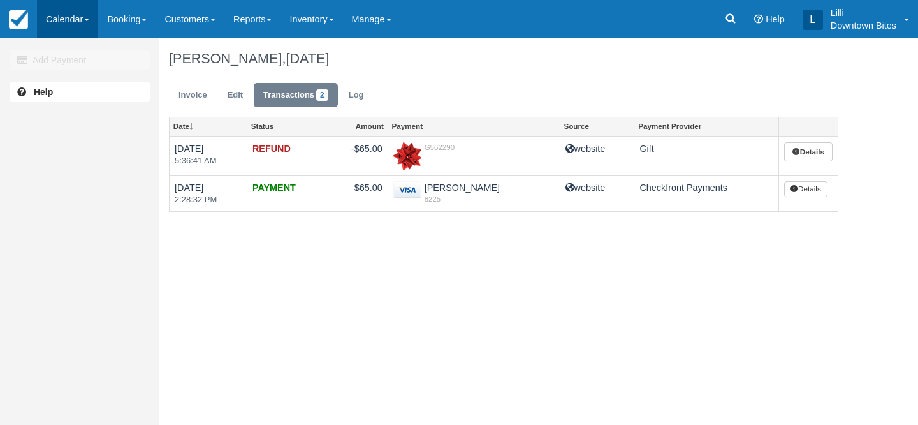
click at [77, 18] on link "Calendar" at bounding box center [67, 19] width 61 height 38
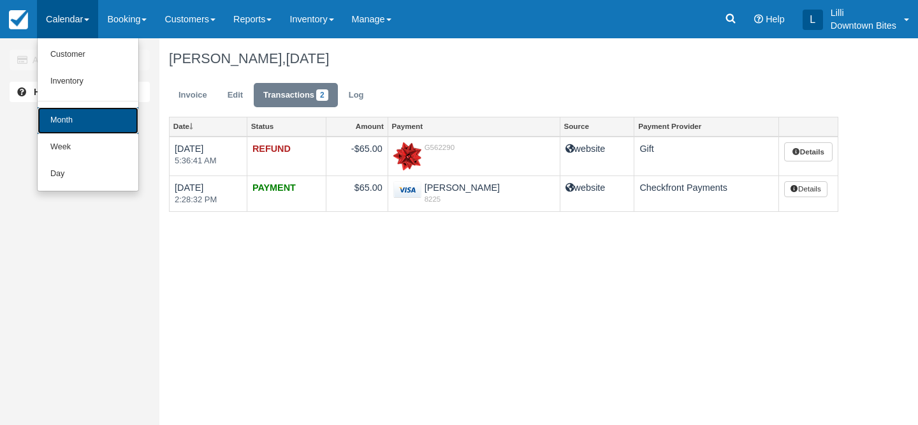
click at [75, 124] on link "Month" at bounding box center [88, 120] width 101 height 27
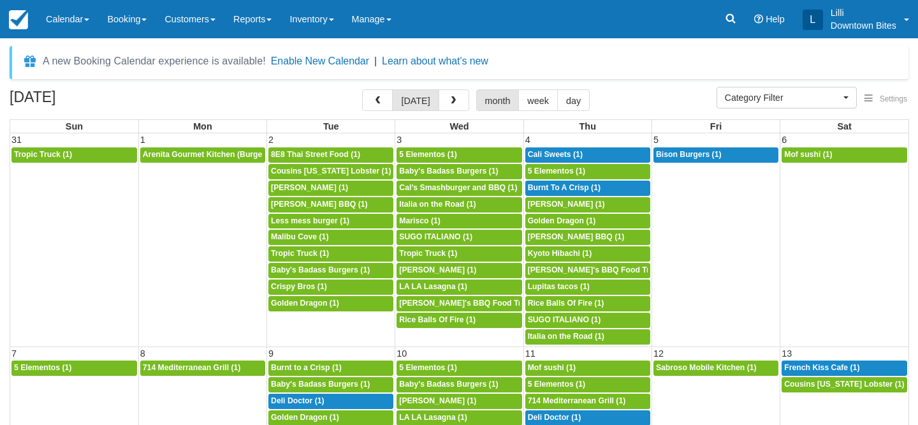
select select
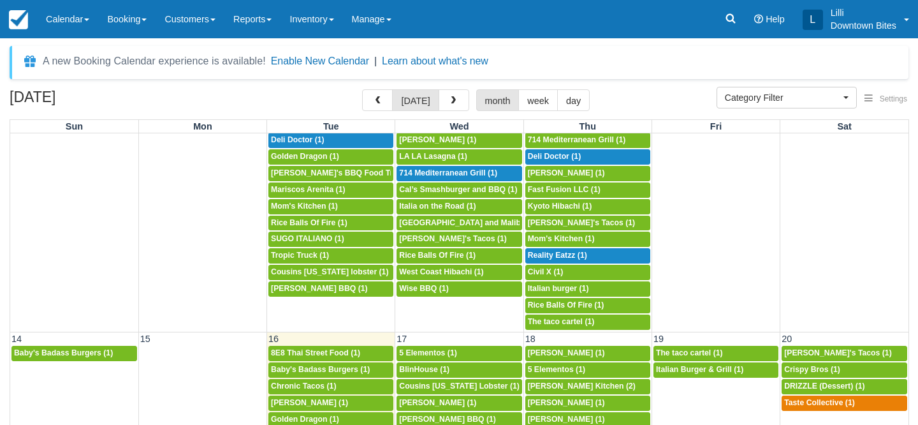
scroll to position [229, 0]
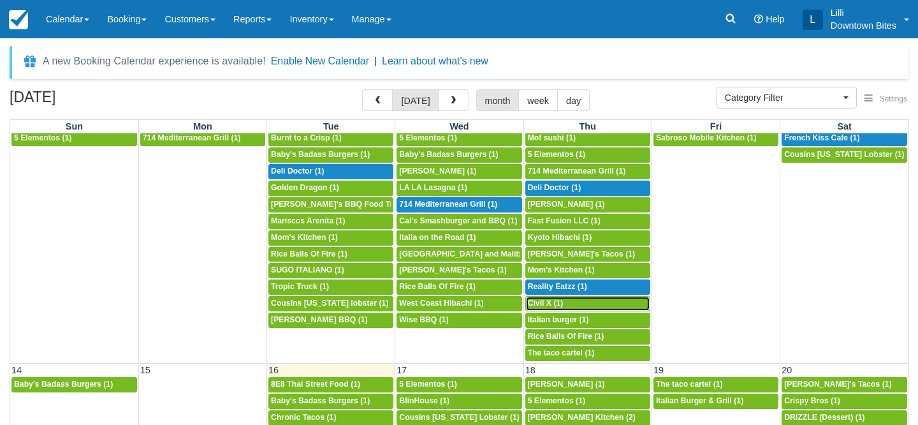
click at [562, 300] on div "5p Civil X (1)" at bounding box center [588, 303] width 120 height 10
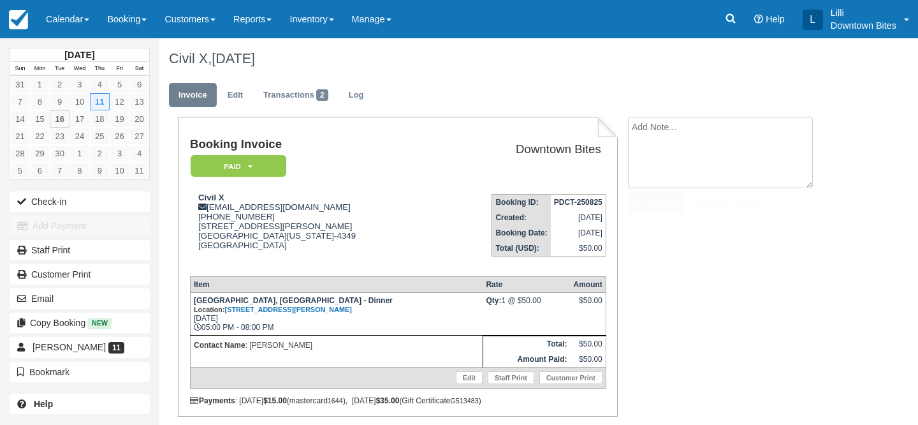
click at [661, 135] on textarea at bounding box center [720, 152] width 185 height 71
drag, startPoint x: 762, startPoint y: 133, endPoint x: 581, endPoint y: 133, distance: 180.4
click at [581, 133] on div "Booking Invoice Paid   Pending Reserved Deposit Waiting Cancelled On Hold Downt…" at bounding box center [503, 290] width 688 height 346
type textarea "Slow dinner event on 9/11"
click at [696, 201] on input "Show on invoice" at bounding box center [698, 200] width 8 height 8
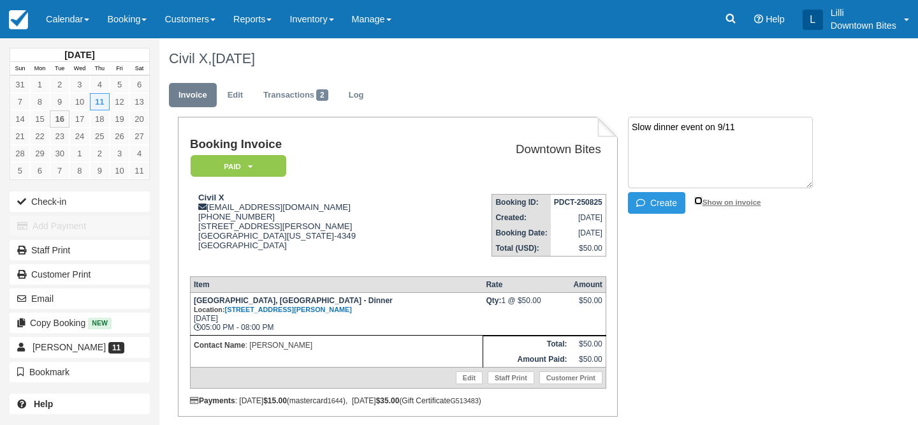
checkbox input "true"
click at [655, 203] on button "Create" at bounding box center [656, 203] width 57 height 22
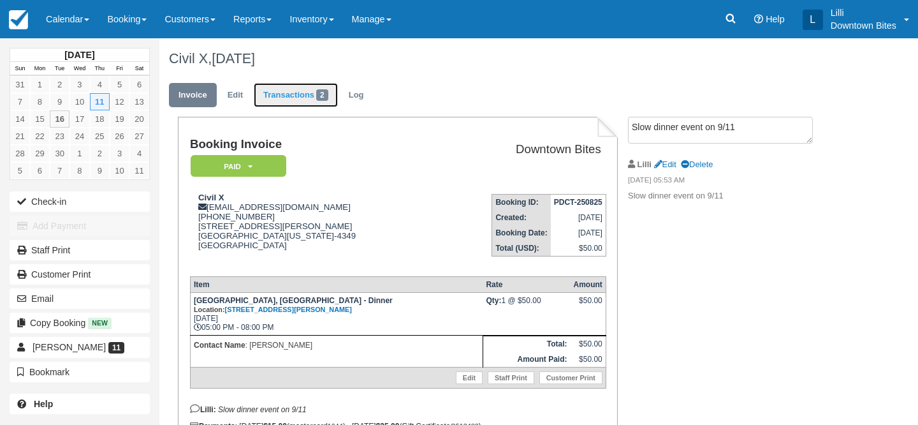
click at [290, 92] on link "Transactions 2" at bounding box center [296, 95] width 84 height 25
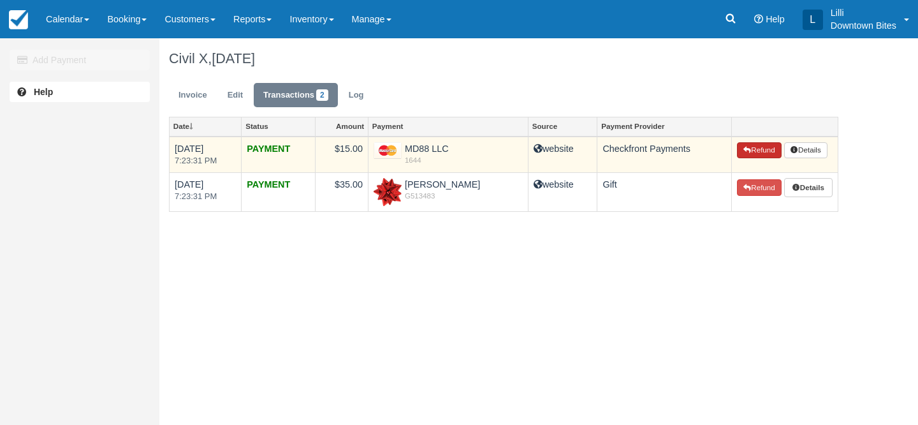
click at [761, 150] on button "Refund" at bounding box center [759, 150] width 45 height 17
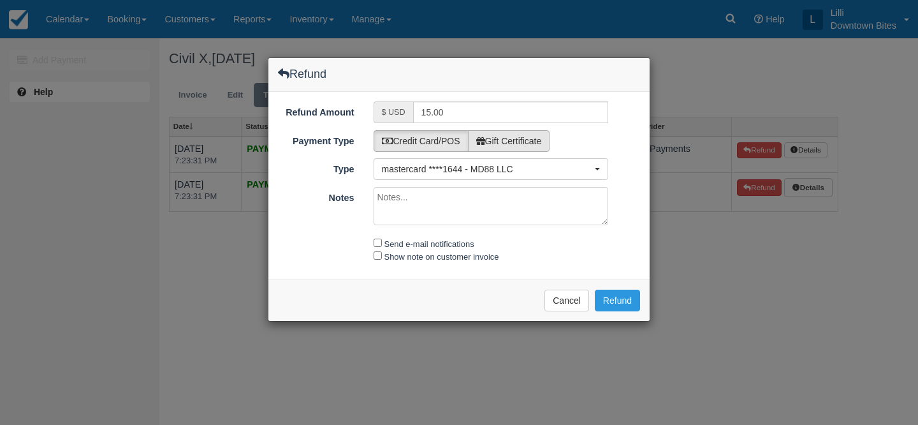
click at [529, 142] on label "Gift Certificate" at bounding box center [509, 141] width 82 height 22
radio input "true"
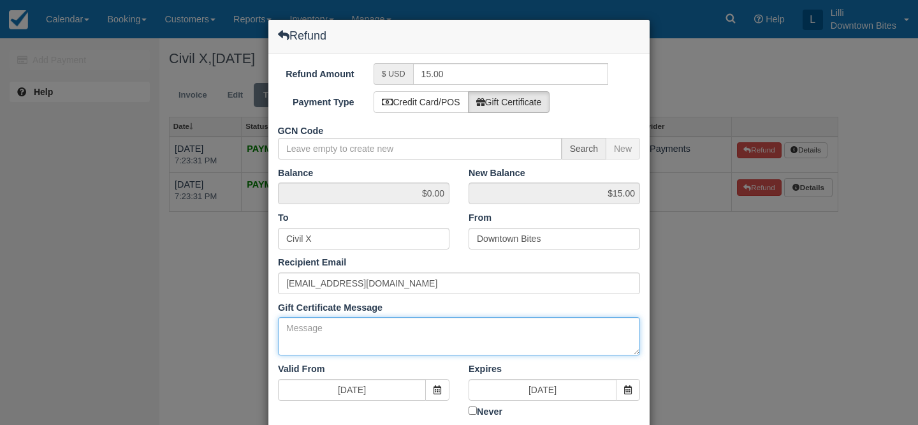
click at [303, 321] on textarea "Gift Certificate Message" at bounding box center [459, 336] width 362 height 38
paste textarea "Slow dinner event on 9/11"
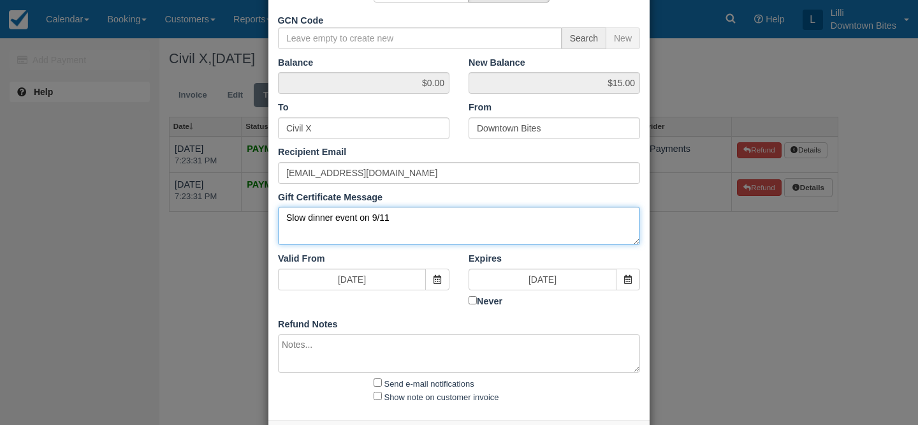
scroll to position [165, 0]
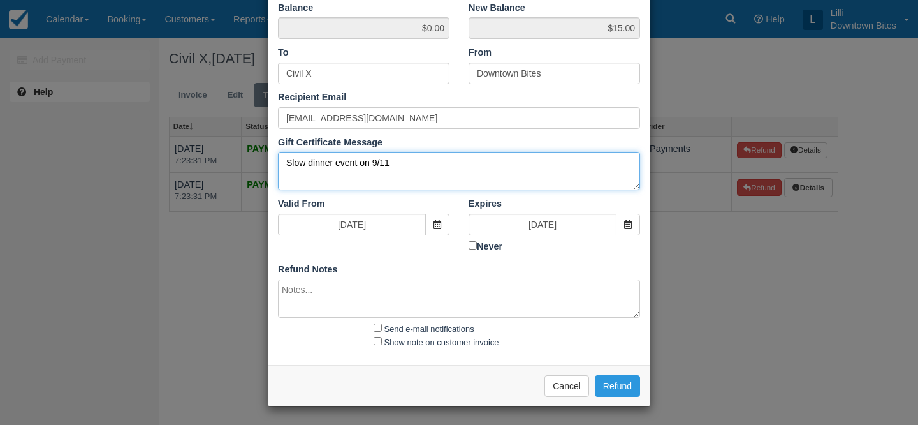
type textarea "Slow dinner event on 9/11"
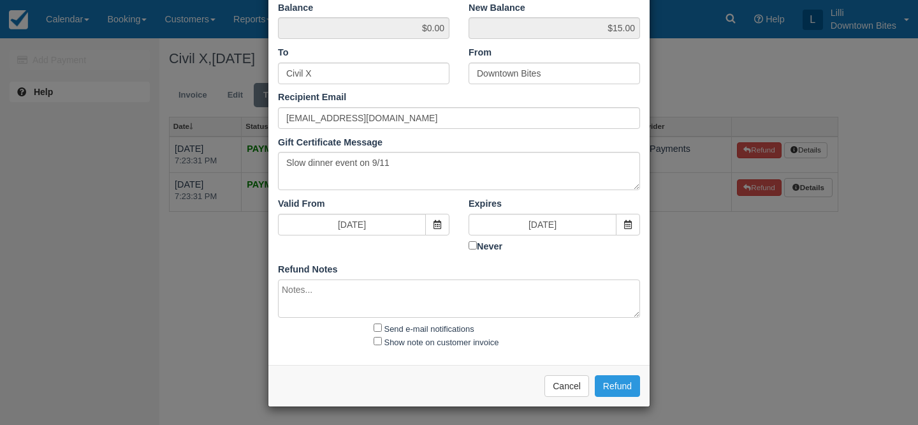
click at [323, 278] on div "Balance $0.00 New Balance $15.00 To Civil X From Downtown Bites Recipient Email…" at bounding box center [459, 161] width 362 height 320
click at [323, 281] on textarea at bounding box center [459, 298] width 362 height 38
paste textarea "Slow dinner event on 9/11"
type textarea "Slow dinner event on 9/11"
click at [378, 326] on input "Send e-mail notifications" at bounding box center [378, 327] width 8 height 8
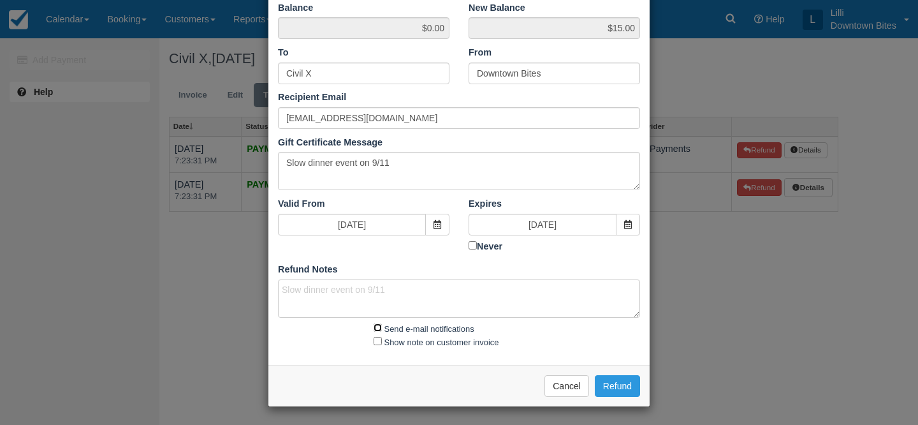
checkbox input "true"
click at [378, 340] on input "Show note on customer invoice" at bounding box center [378, 341] width 8 height 8
checkbox input "true"
click at [620, 388] on button "Refund" at bounding box center [617, 386] width 45 height 22
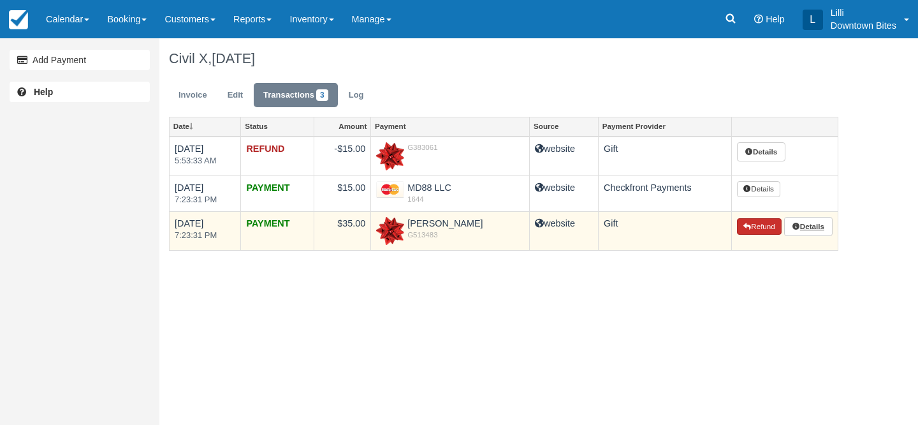
click at [757, 228] on button "Refund" at bounding box center [759, 226] width 45 height 17
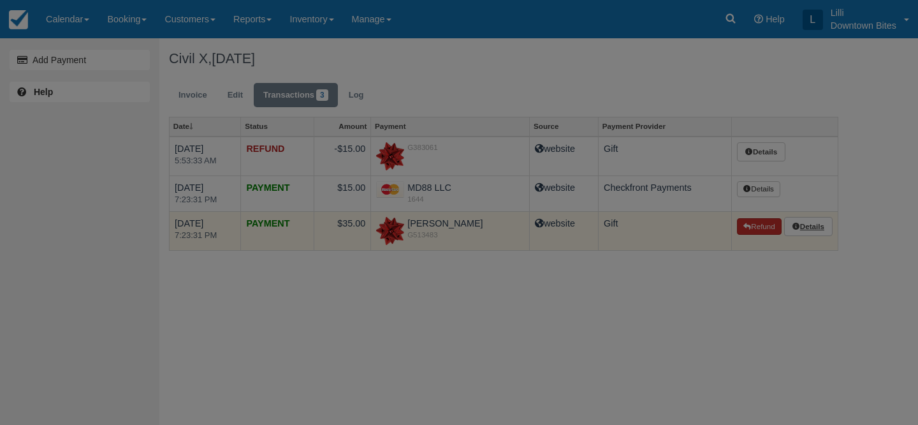
type input "G513483-520-220825"
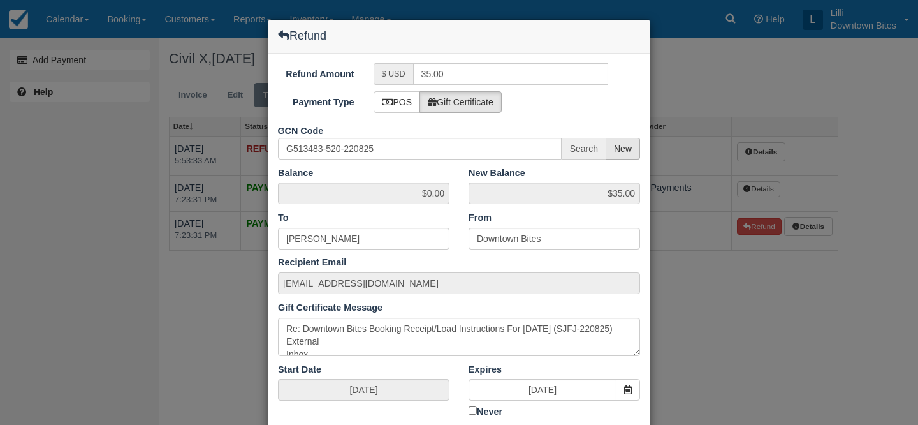
click at [624, 151] on span "New" at bounding box center [623, 149] width 34 height 22
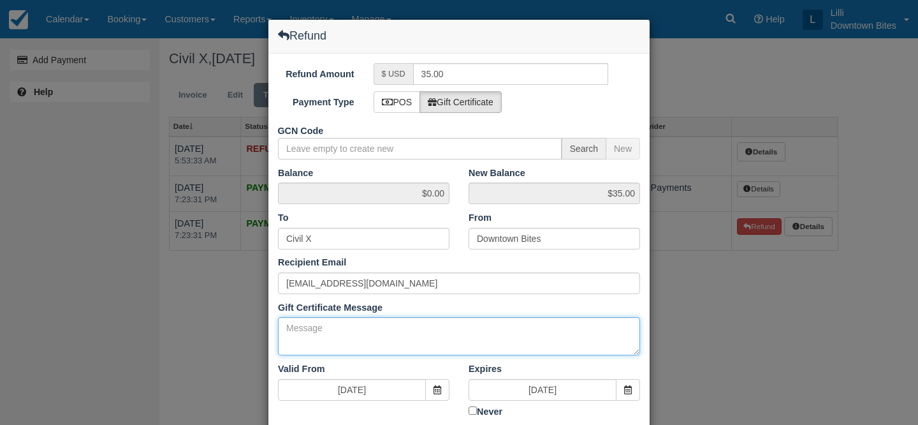
click at [323, 335] on textarea "Gift Certificate Message" at bounding box center [459, 336] width 362 height 38
paste textarea "Slow dinner event on 9/11"
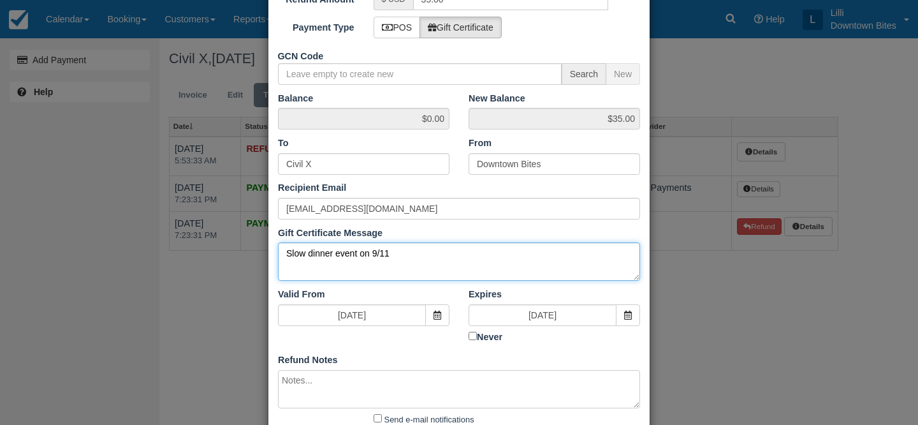
scroll to position [165, 0]
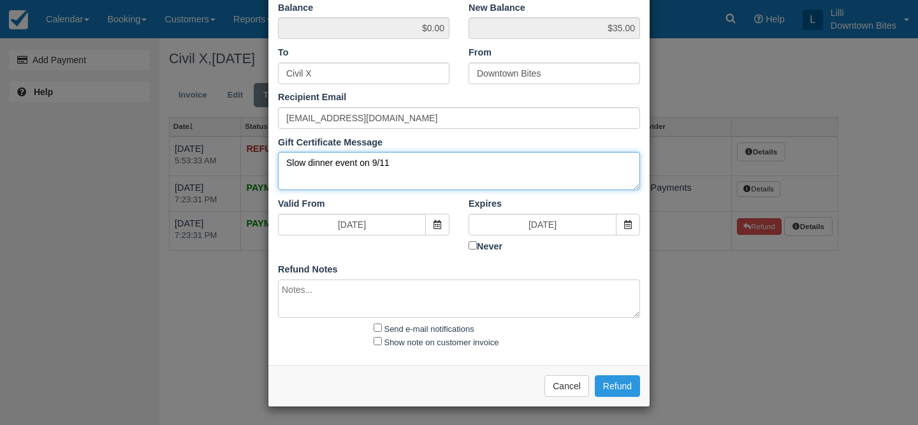
type textarea "Slow dinner event on 9/11"
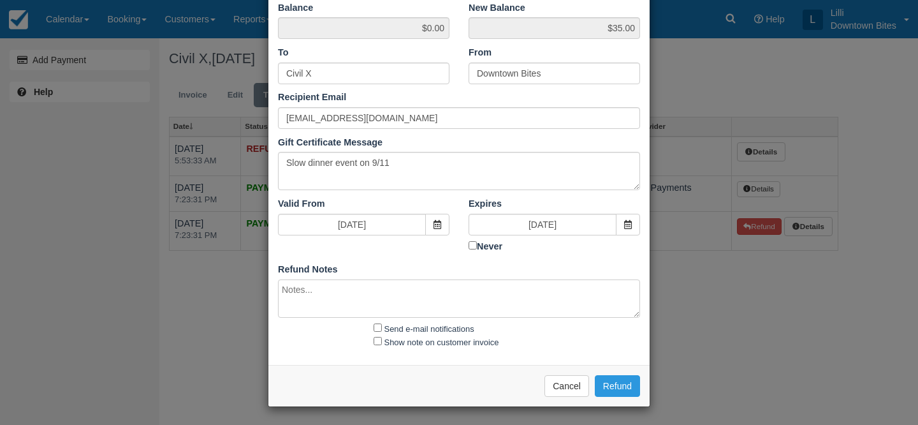
click at [314, 298] on textarea at bounding box center [459, 298] width 362 height 38
paste textarea "Slow dinner event on 9/11"
type textarea "Slow dinner event on 9/11"
click at [377, 327] on input "Send e-mail notifications" at bounding box center [378, 327] width 8 height 8
checkbox input "true"
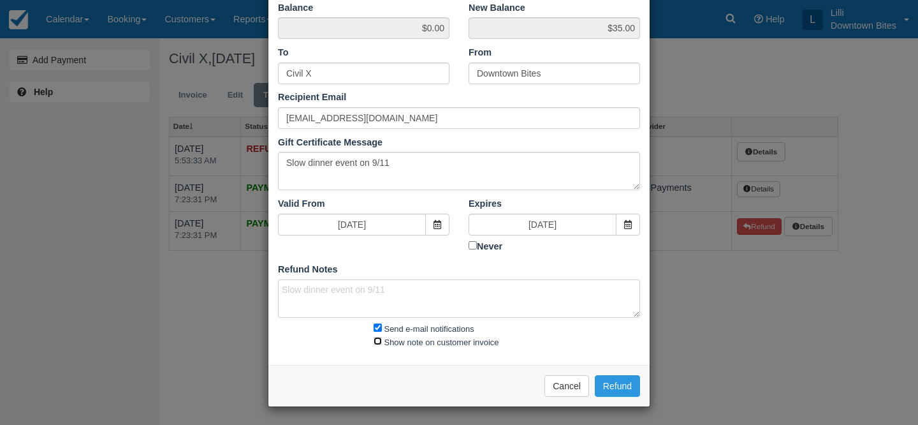
click at [377, 338] on input "Show note on customer invoice" at bounding box center [378, 341] width 8 height 8
checkbox input "true"
click at [635, 387] on button "Refund" at bounding box center [617, 386] width 45 height 22
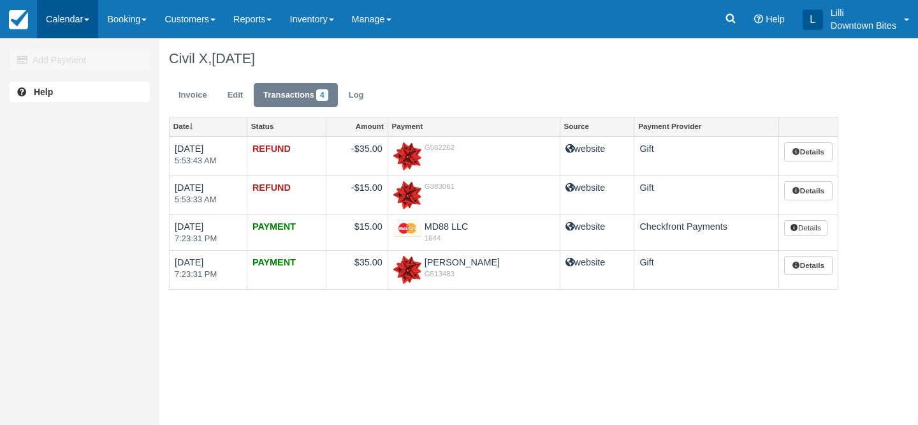
click at [82, 16] on link "Calendar" at bounding box center [67, 19] width 61 height 38
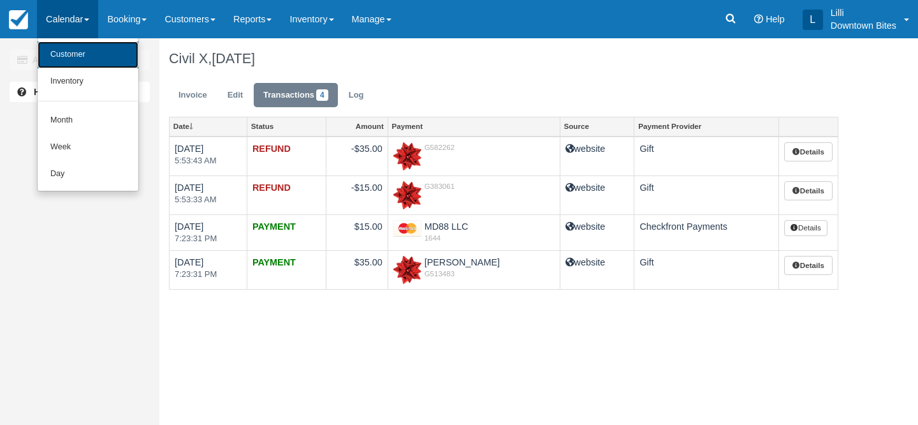
click at [73, 59] on link "Customer" at bounding box center [88, 54] width 101 height 27
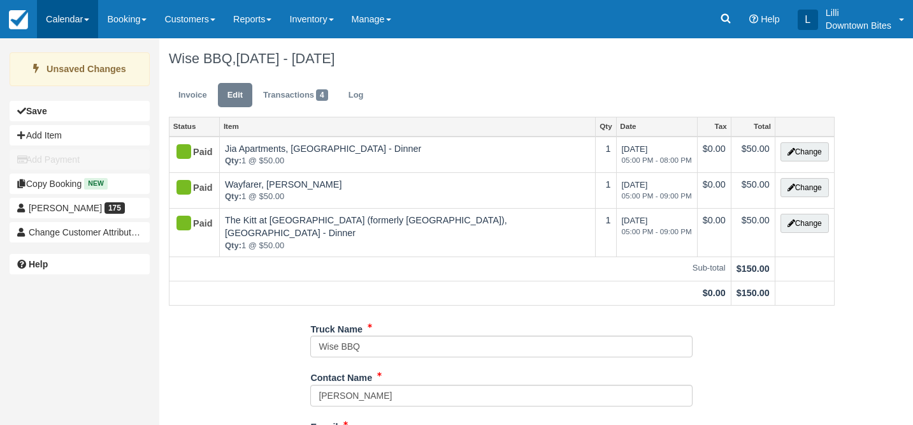
scroll to position [145, 0]
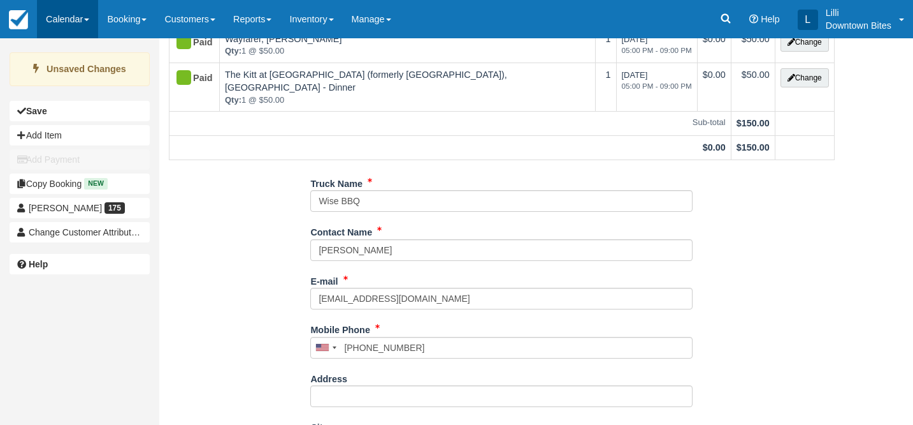
click at [71, 13] on link "Calendar" at bounding box center [67, 19] width 61 height 38
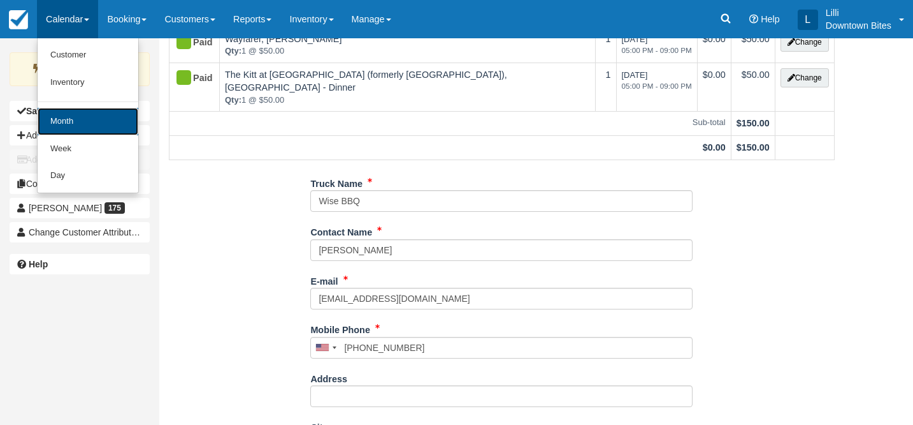
click at [99, 120] on link "Month" at bounding box center [88, 121] width 101 height 27
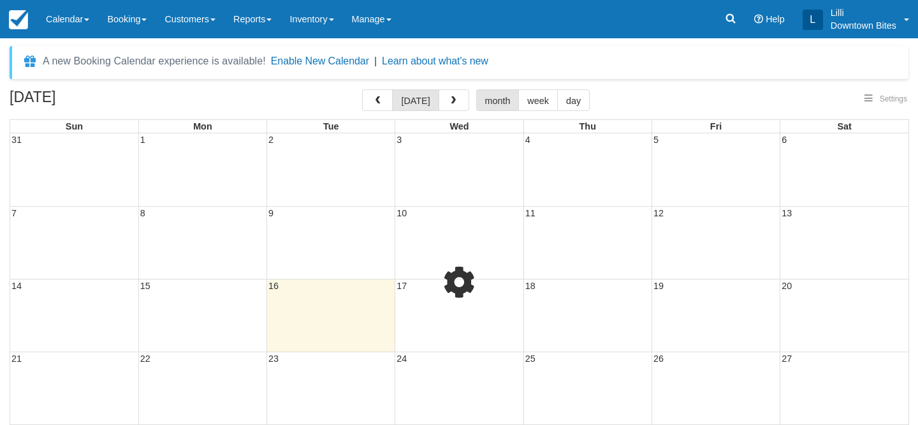
select select
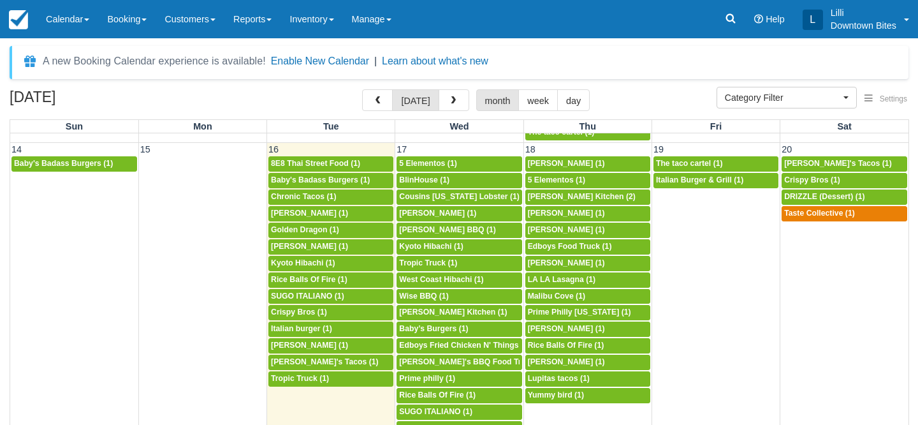
scroll to position [434, 0]
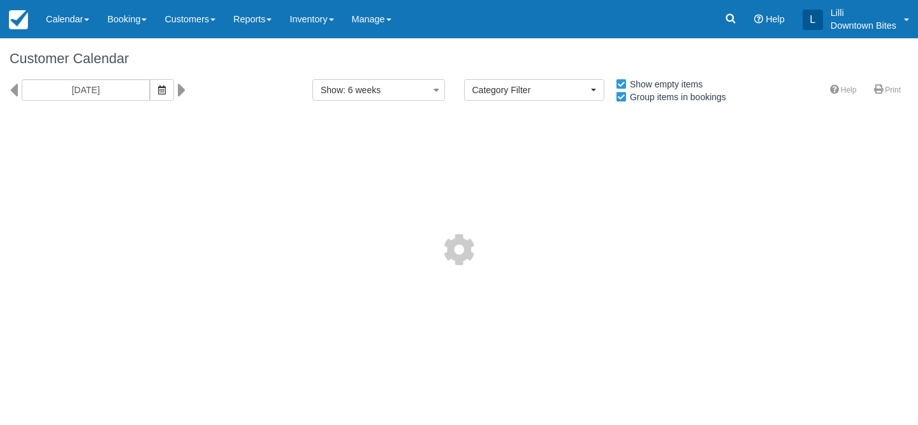
select select
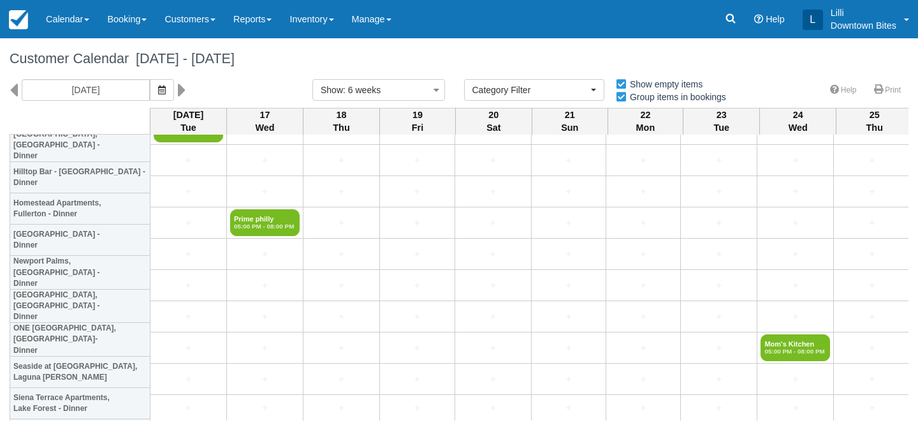
scroll to position [2754, 0]
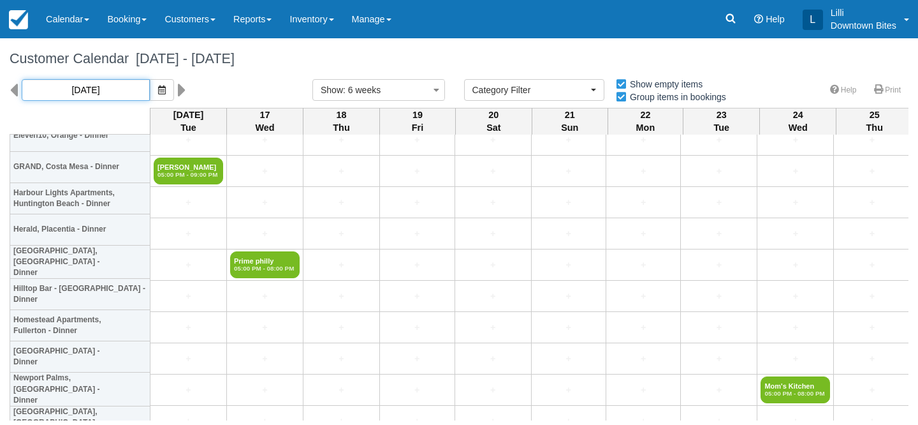
click at [95, 94] on input "09/16/25" at bounding box center [86, 90] width 128 height 22
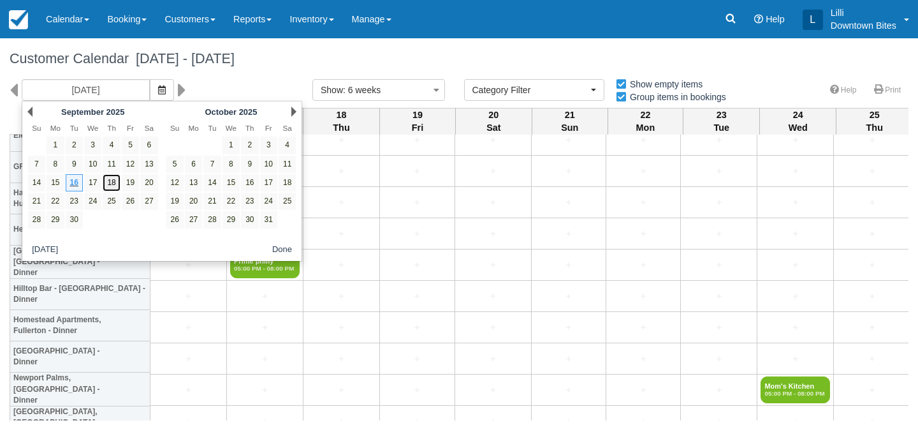
click at [107, 185] on link "18" at bounding box center [111, 182] width 17 height 17
type input "[DATE]"
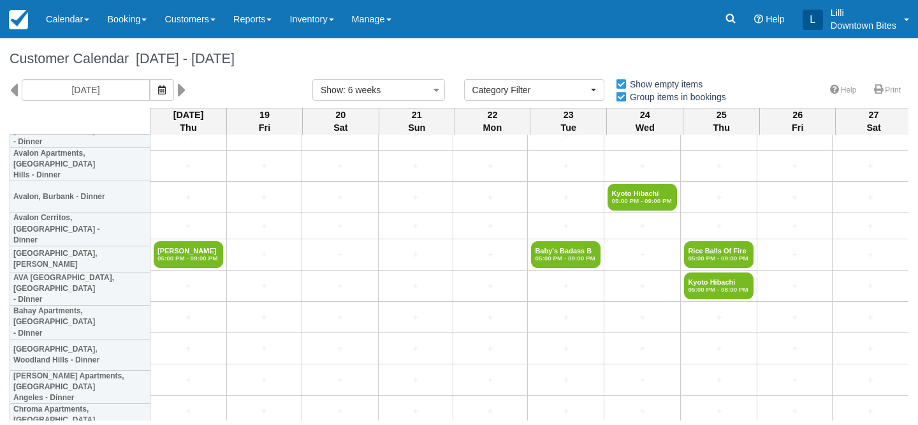
scroll to position [441, 0]
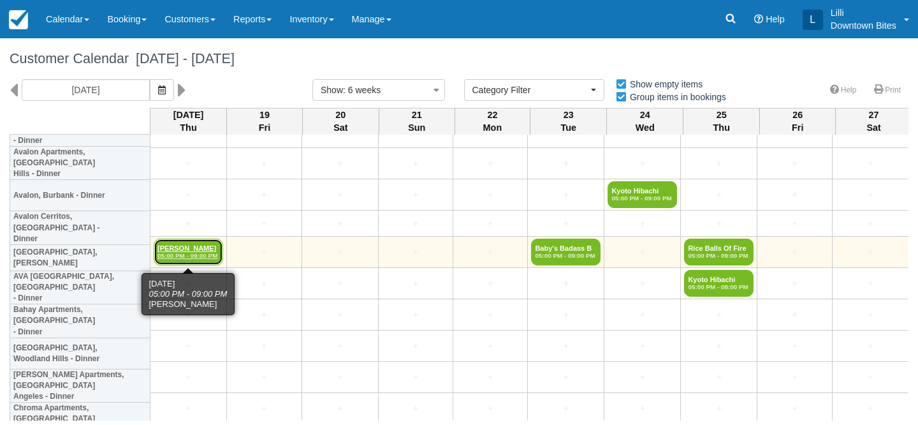
click at [191, 245] on link "Rashad Randle 05:00 PM - 09:00 PM" at bounding box center [188, 251] width 69 height 27
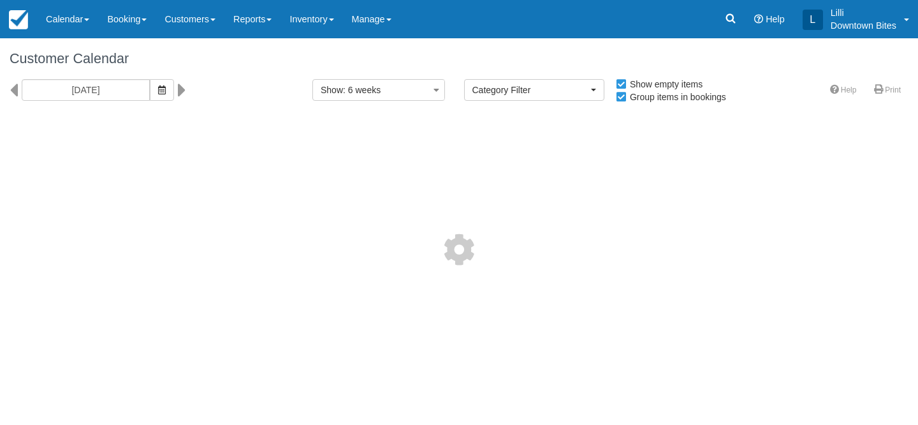
select select
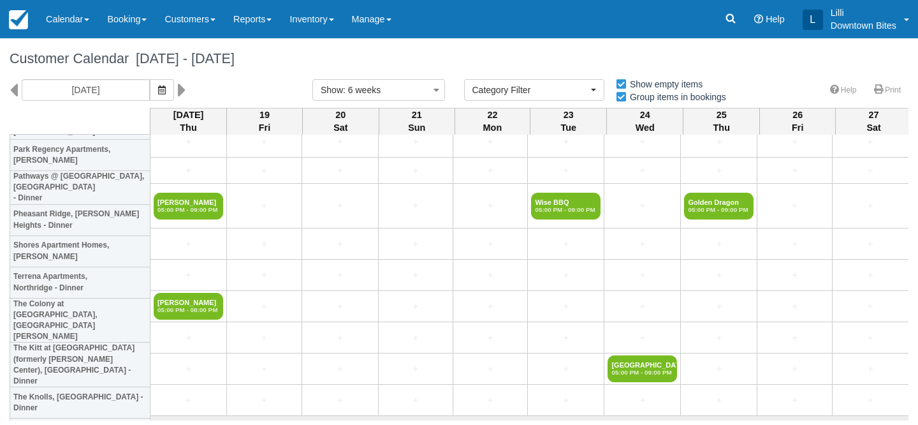
scroll to position [1615, 0]
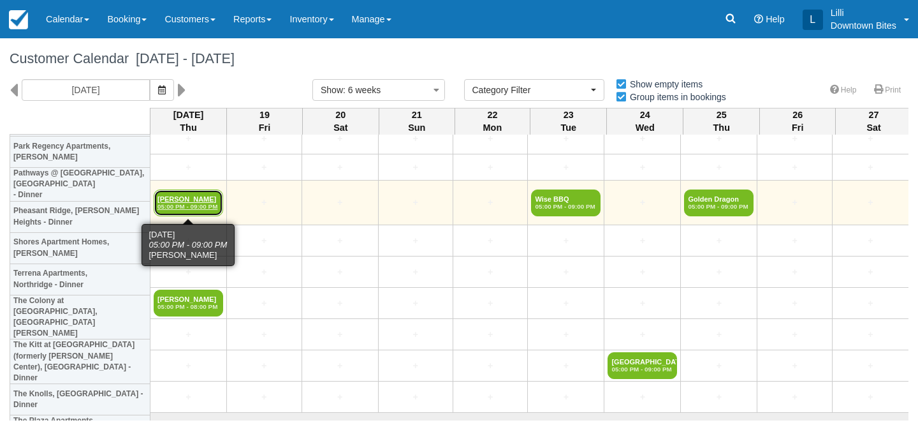
click at [188, 196] on link "Dennis Diaz 05:00 PM - 09:00 PM" at bounding box center [188, 202] width 69 height 27
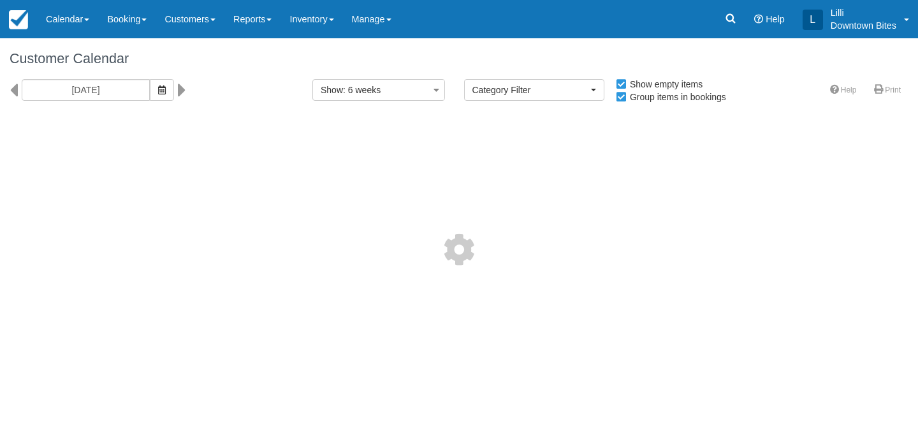
select select
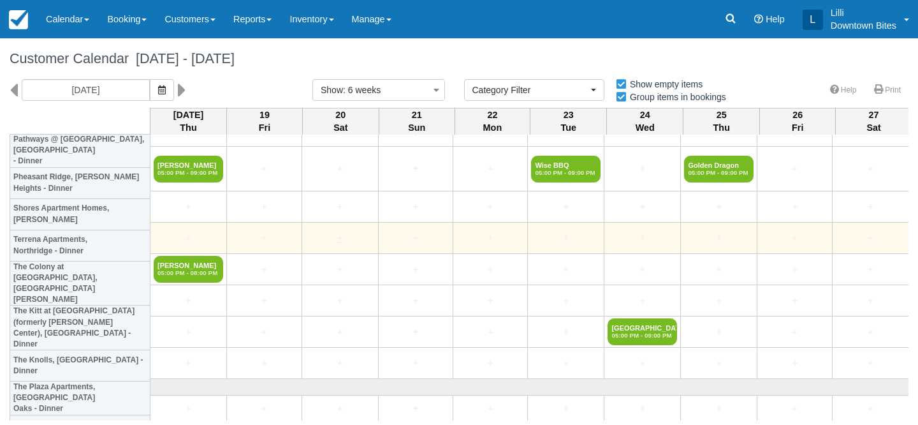
scroll to position [1642, 0]
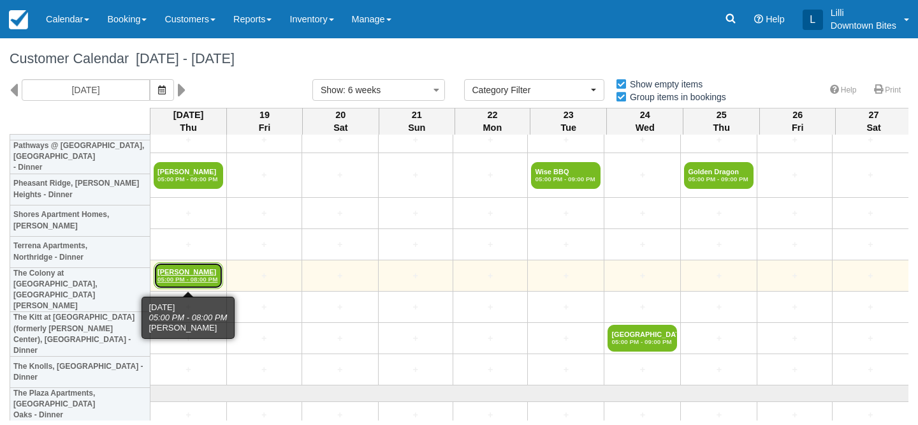
click at [189, 272] on link "Cristian Barajas 05:00 PM - 08:00 PM" at bounding box center [188, 275] width 69 height 27
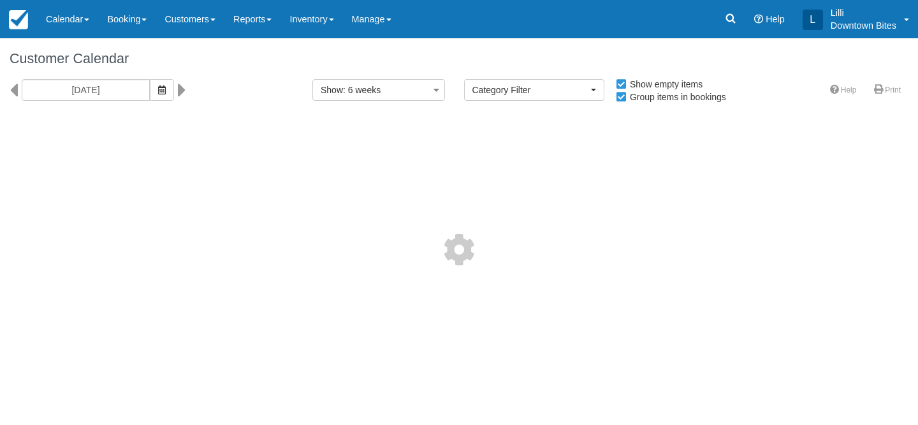
select select
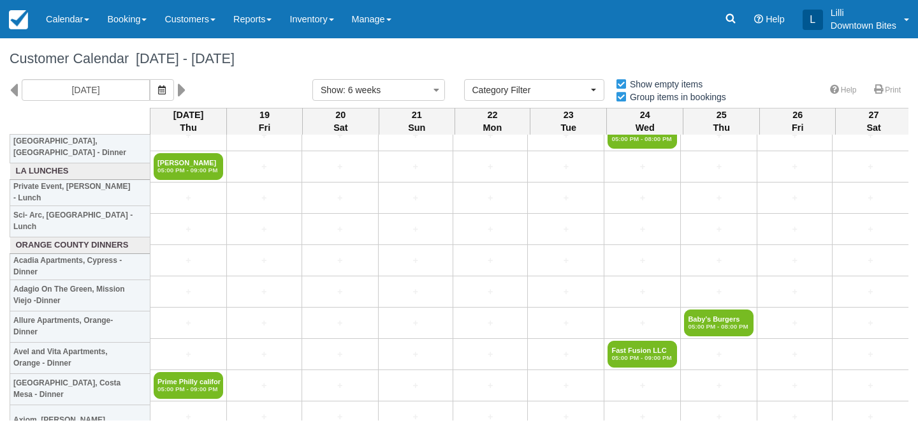
scroll to position [2016, 0]
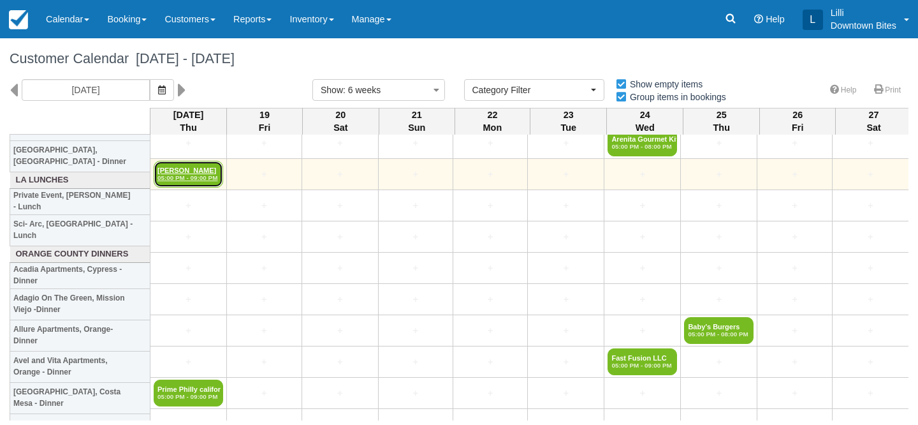
click at [171, 169] on link "Fadi Habib 05:00 PM - 09:00 PM" at bounding box center [188, 174] width 69 height 27
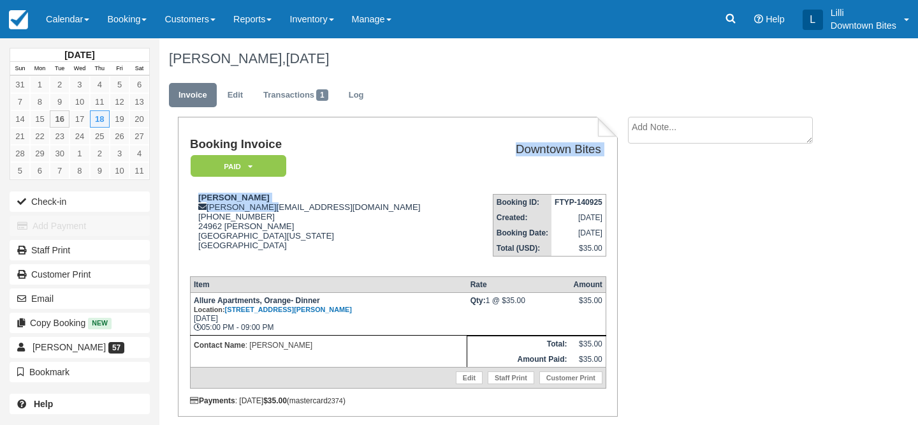
drag, startPoint x: 222, startPoint y: 183, endPoint x: 200, endPoint y: 169, distance: 26.9
click at [200, 169] on tbody "Booking Invoice Paid   Pending Reserved Deposit Waiting Cancelled On Hold Downt…" at bounding box center [398, 201] width 416 height 127
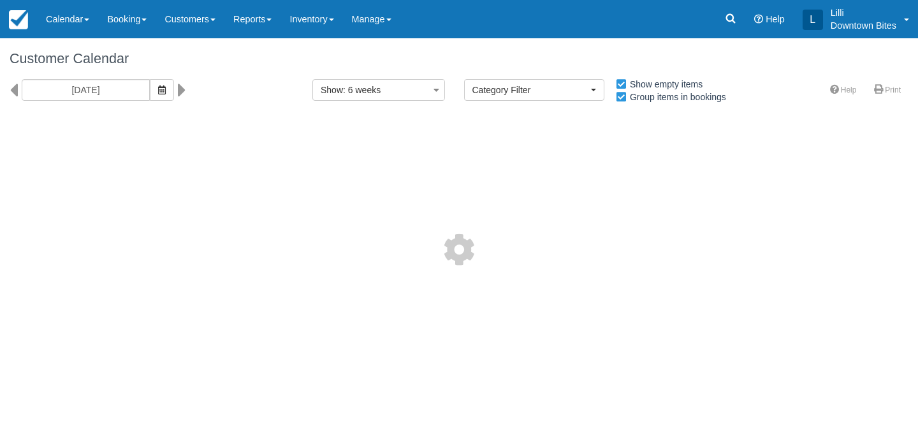
select select
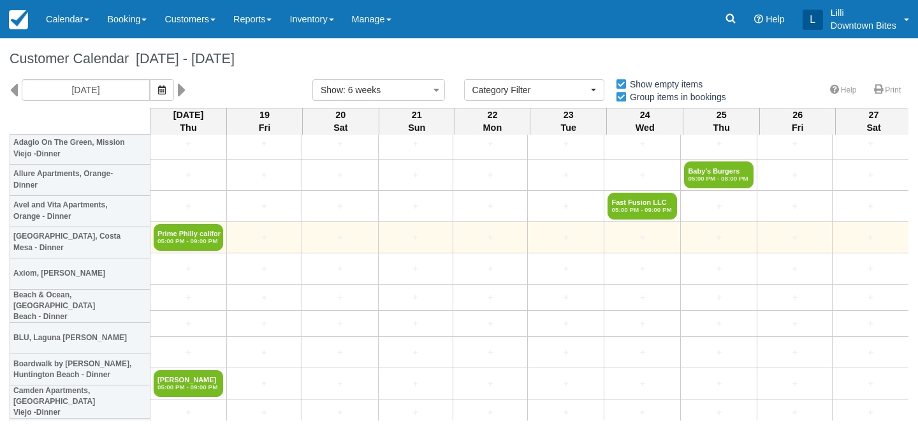
scroll to position [2169, 0]
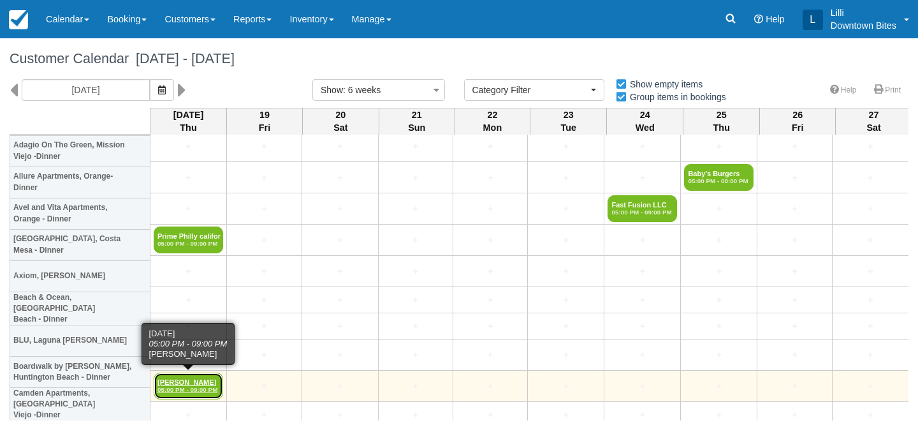
click at [175, 387] on em "05:00 PM - 09:00 PM" at bounding box center [188, 390] width 62 height 8
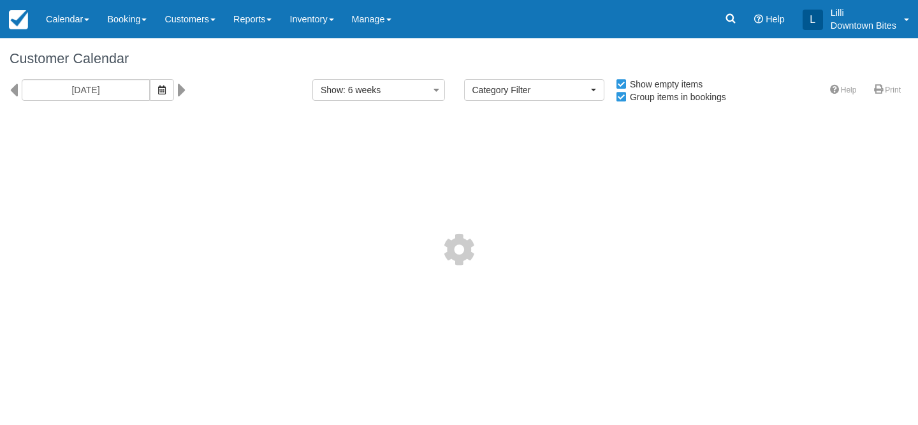
select select
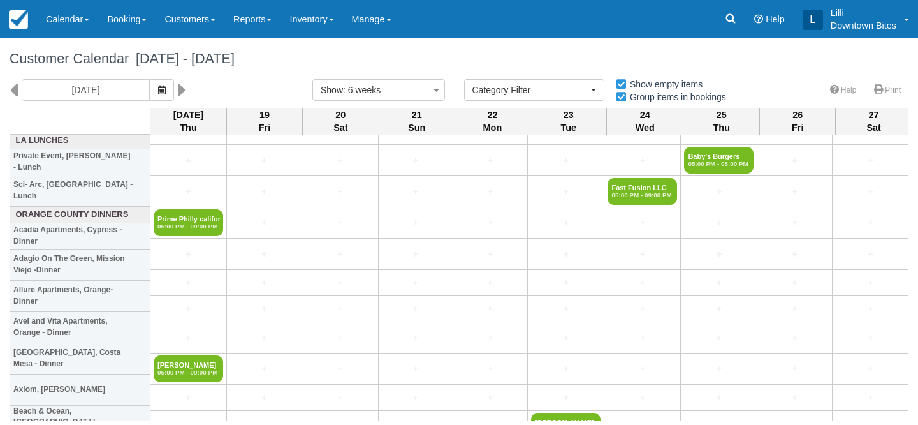
scroll to position [2204, 0]
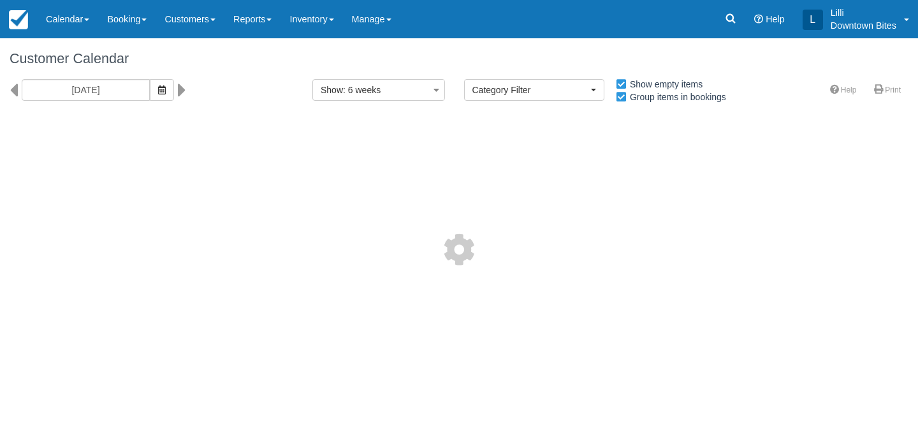
select select
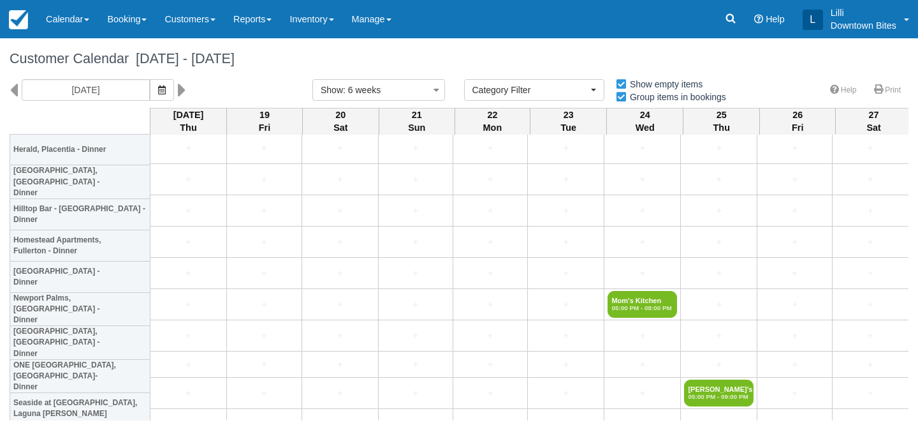
scroll to position [2832, 0]
